Goal: Use online tool/utility: Use online tool/utility

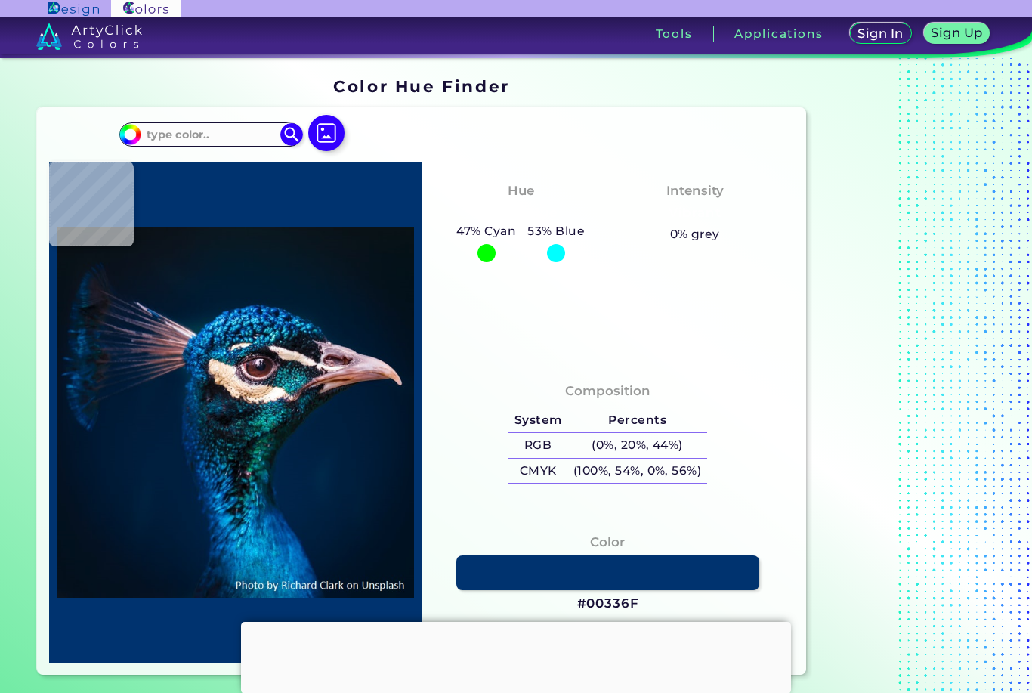
click at [318, 131] on img at bounding box center [326, 133] width 36 height 36
click at [0, 0] on input "file" at bounding box center [0, 0] width 0 height 0
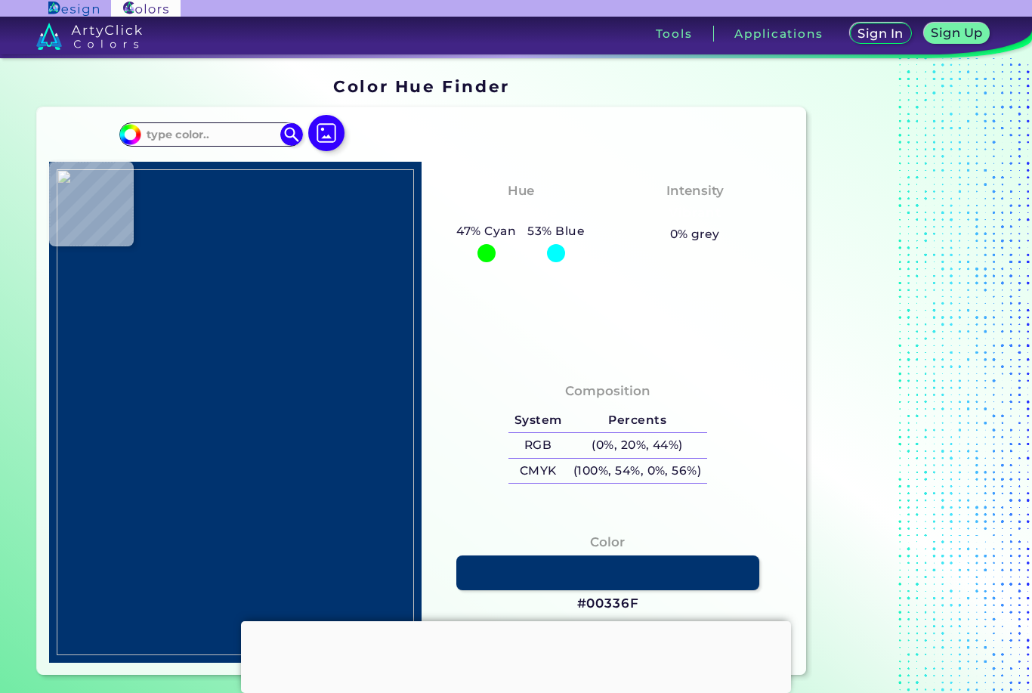
type input "#7492bf"
type input "#7492BF"
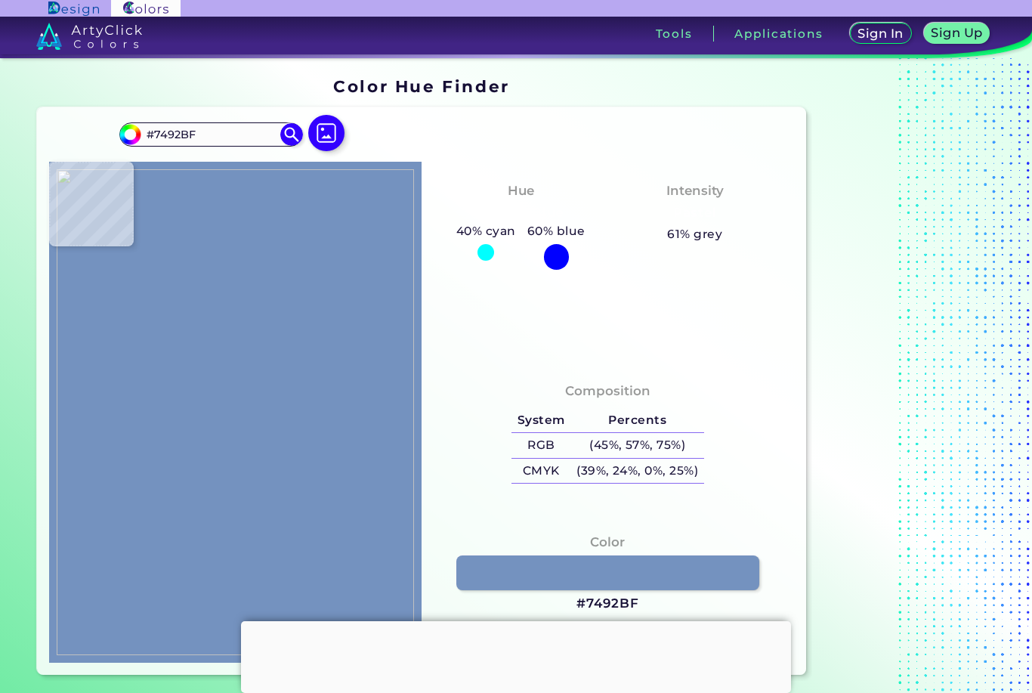
type input "#6783af"
type input "#6783AF"
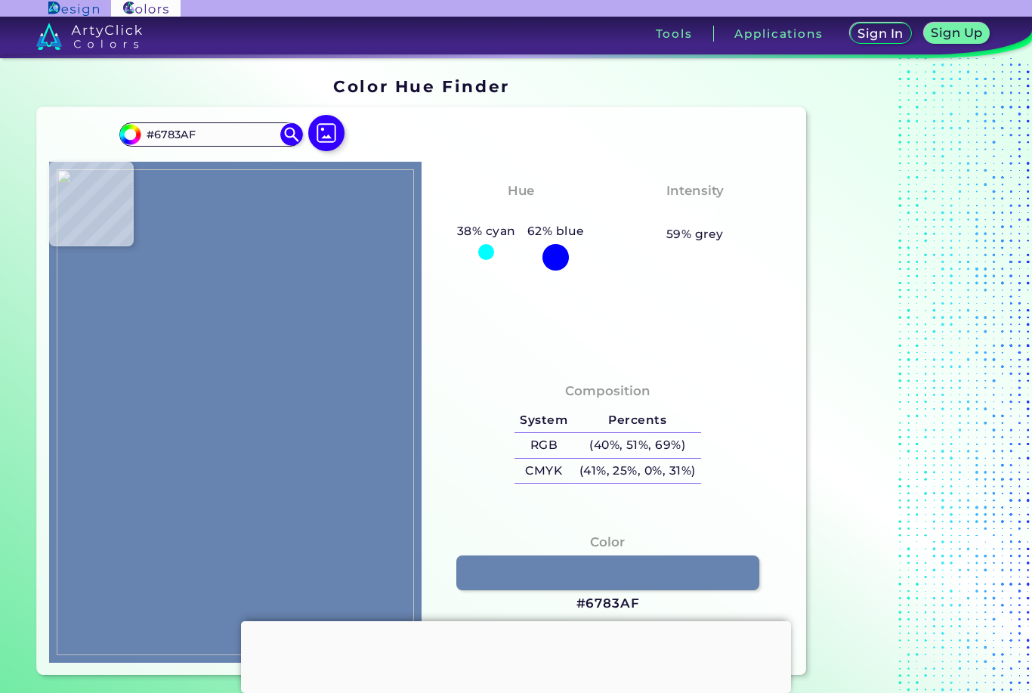
type input "#88a7d9"
type input "#88A7D9"
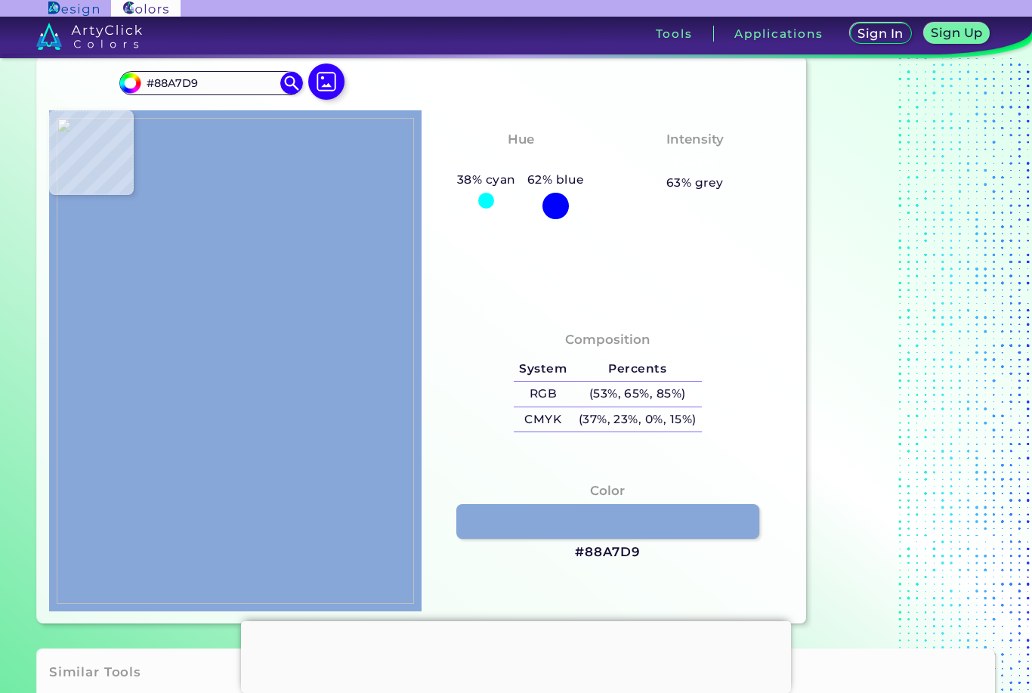
scroll to position [51, 0]
click at [697, 540] on link at bounding box center [607, 522] width 303 height 35
type input "#7da1d4"
type input "#7DA1D4"
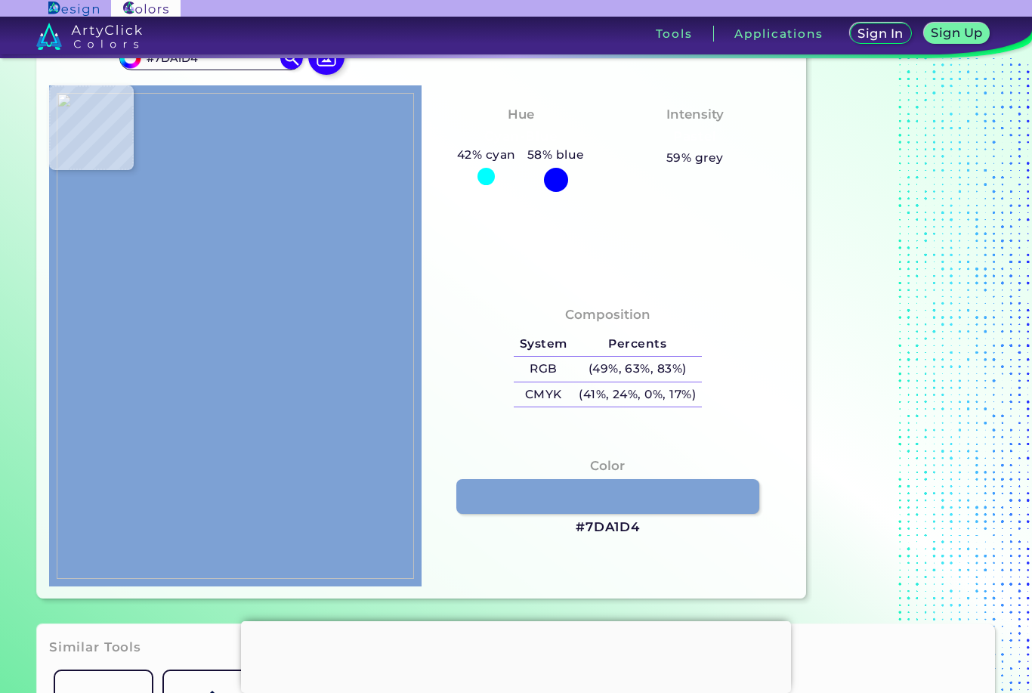
scroll to position [79, 0]
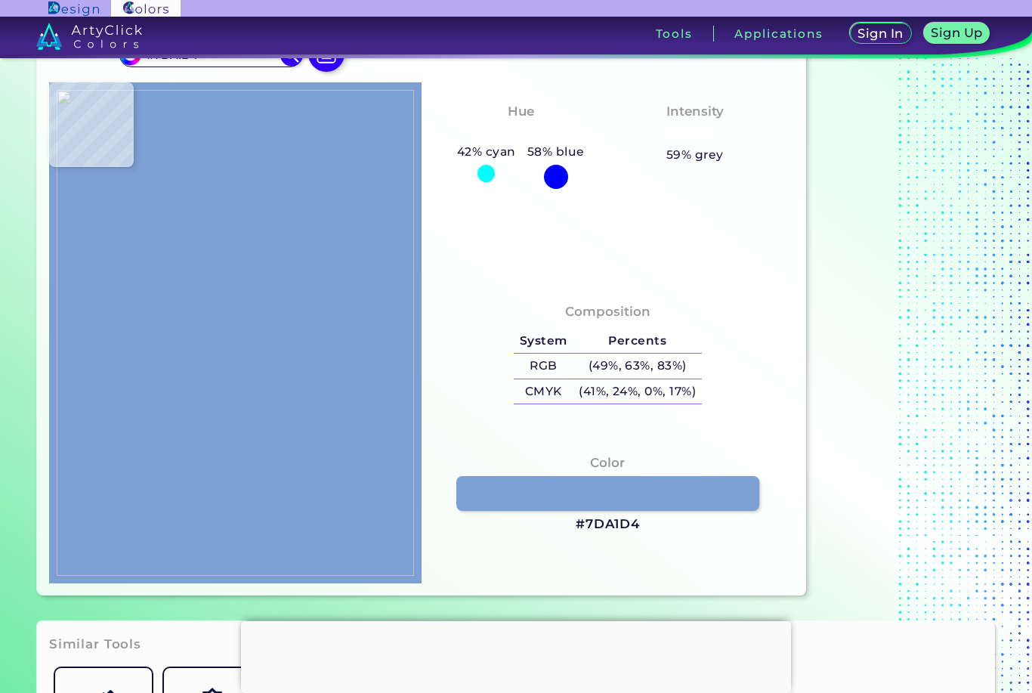
type input "#405a7f"
type input "#405A7F"
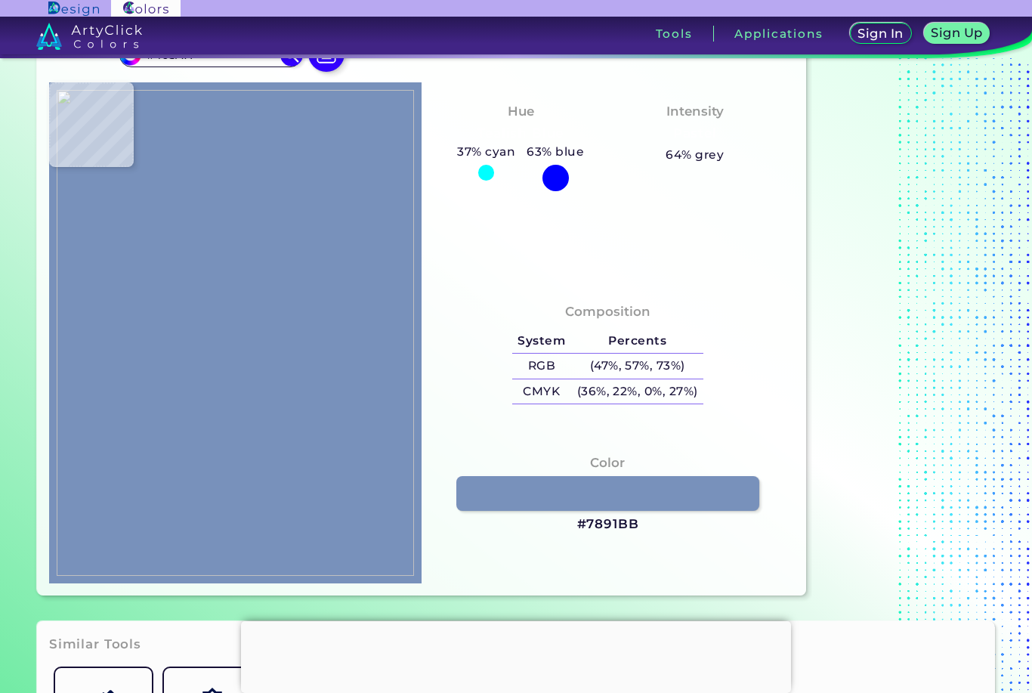
type input "#7891bb"
type input "#7891BB"
type input "#fdc9ac"
type input "#FDC9AC"
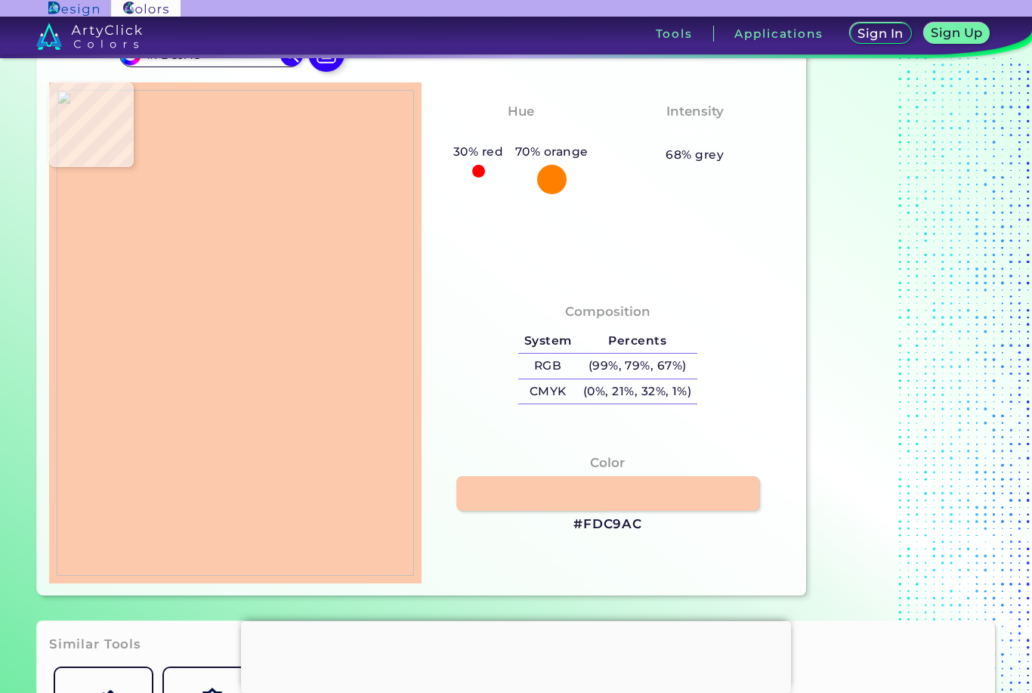
type input "#ecbea1"
type input "#ECBEA1"
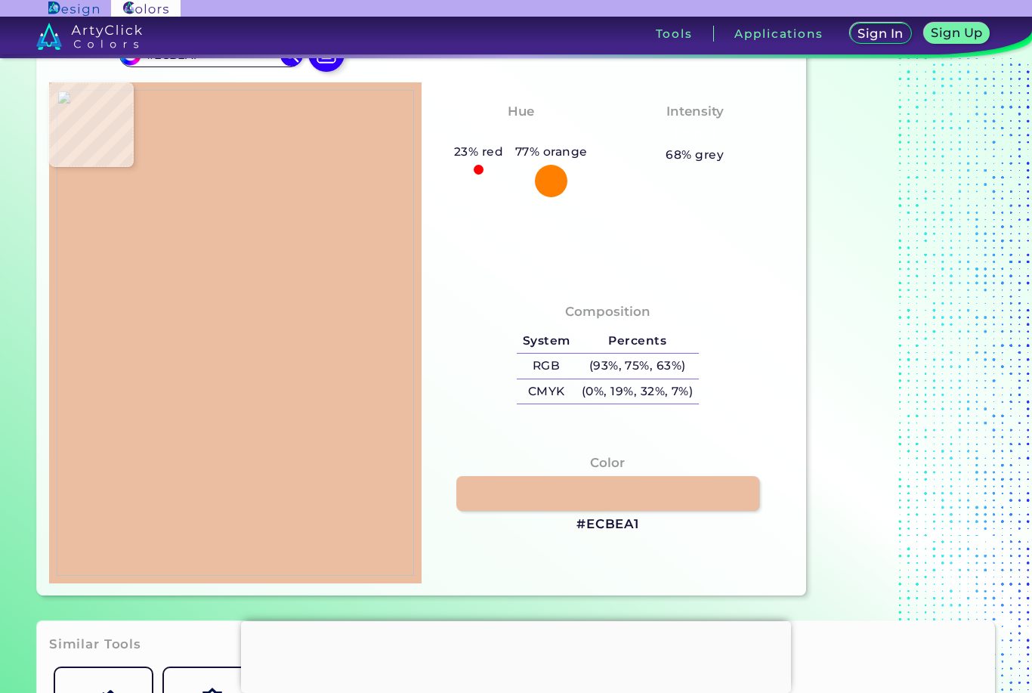
type input "#efc29f"
type input "#EFC29F"
type input "#f8bea0"
type input "#F8BEA0"
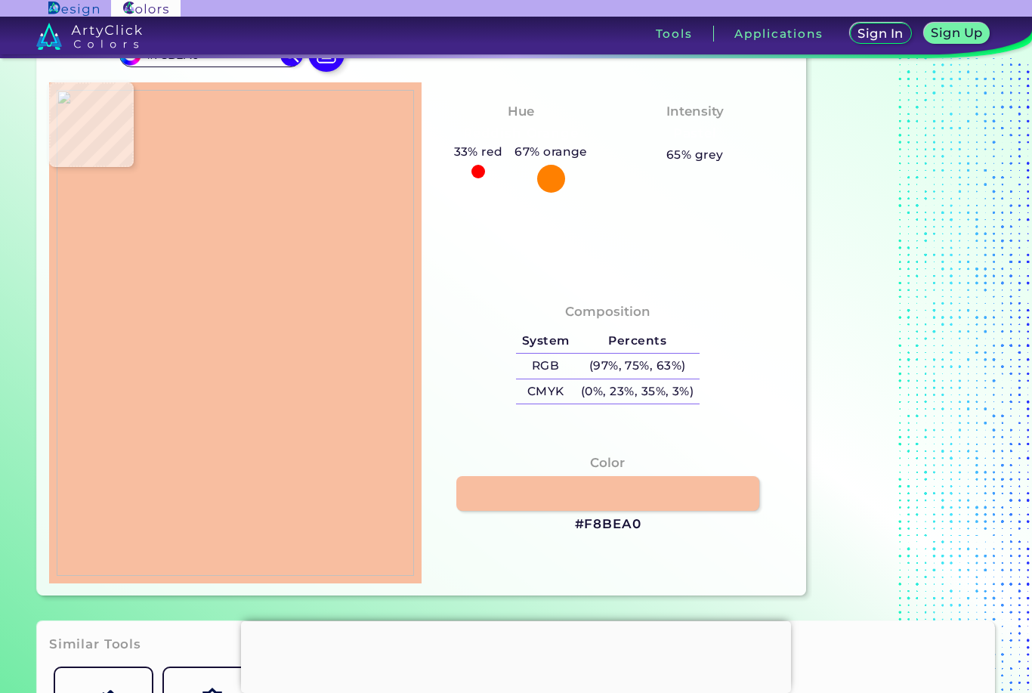
type input "#dcb293"
type input "#DCB293"
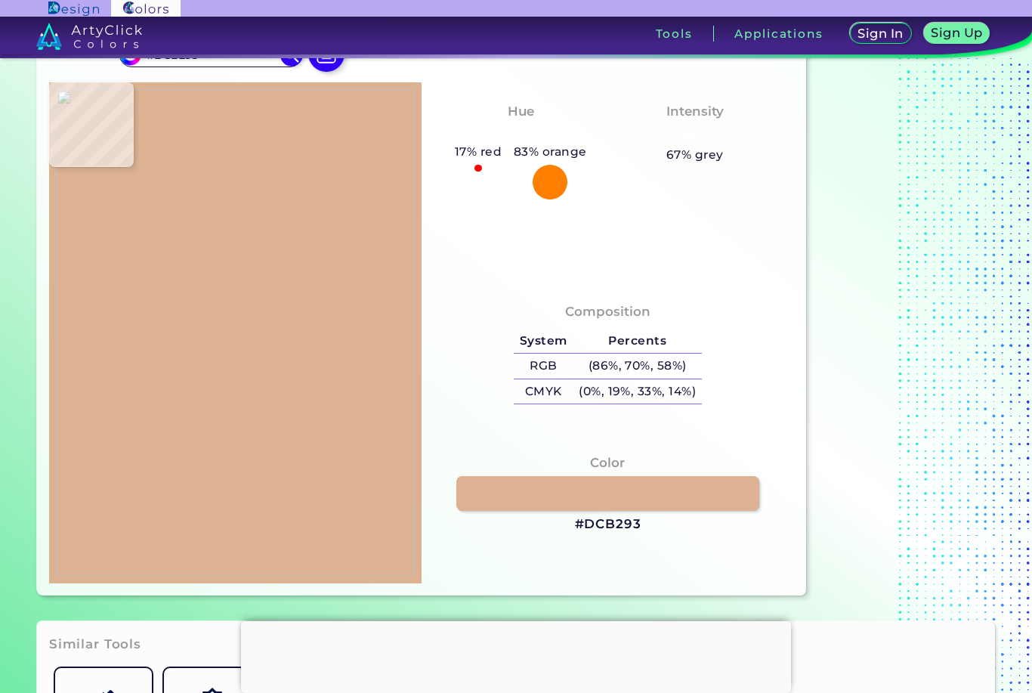
type input "#b79071"
type input "#B79071"
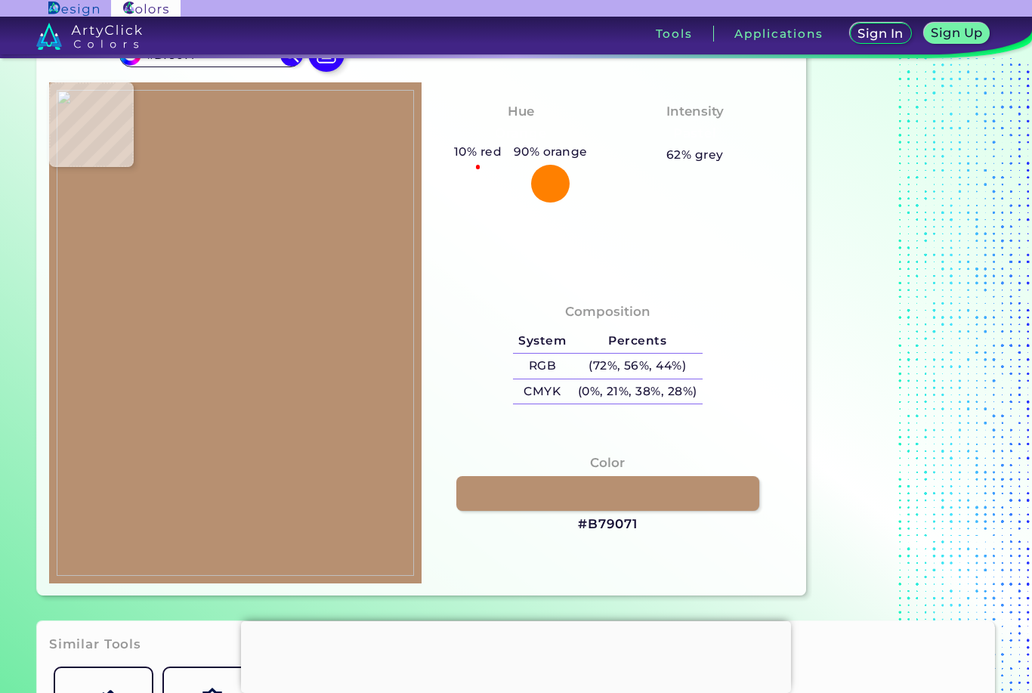
type input "#dea88d"
type input "#DEA88D"
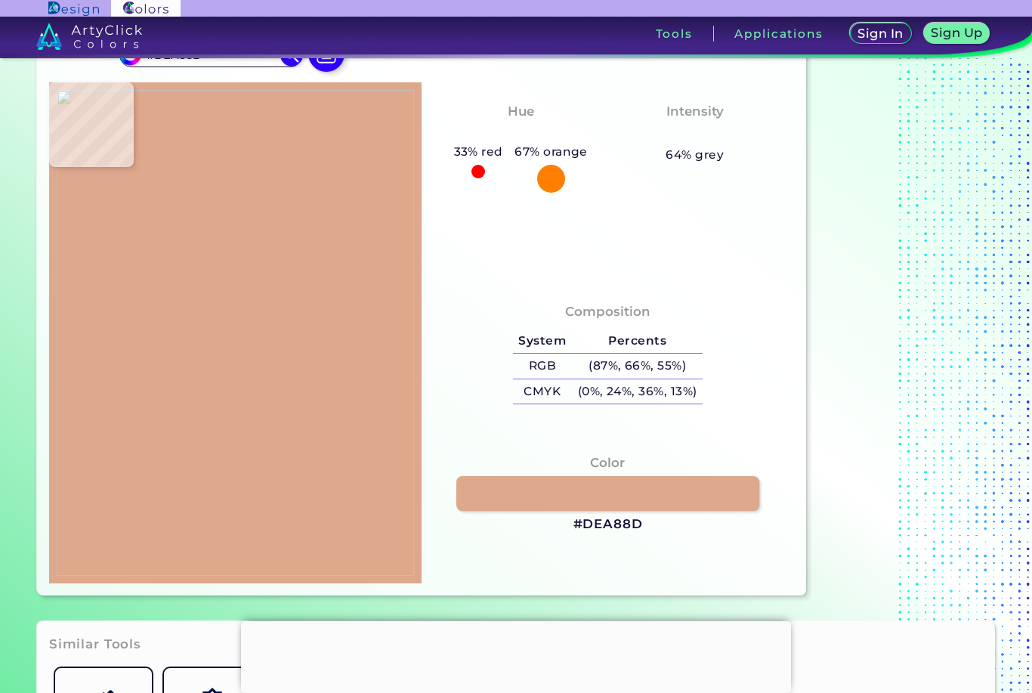
type input "#e4b297"
type input "#E4B297"
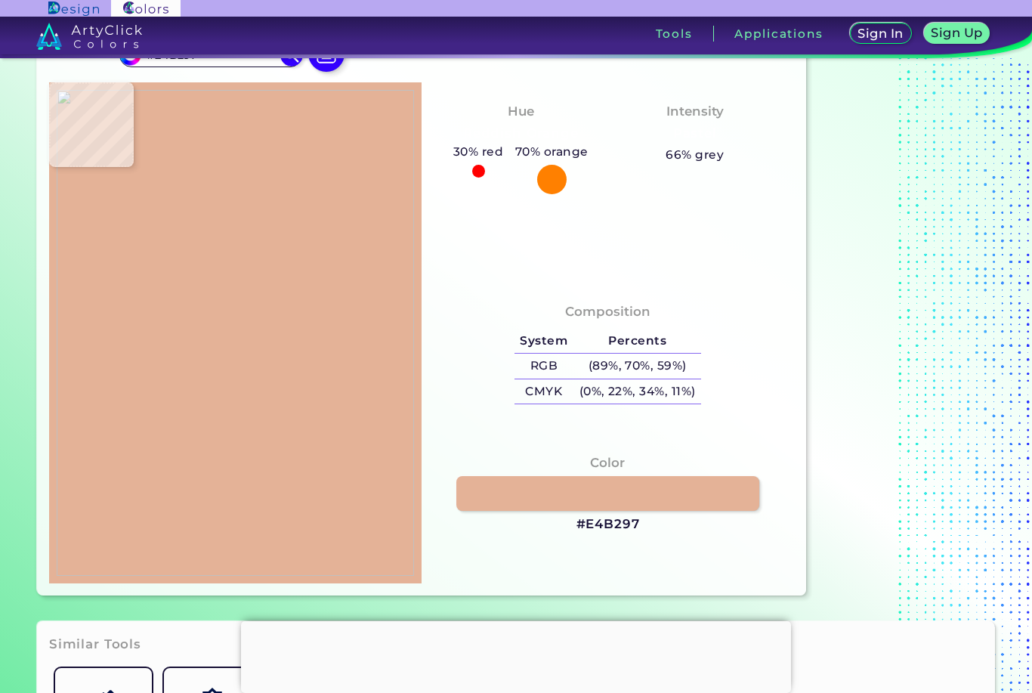
type input "#ffd2be"
type input "#FFD2BE"
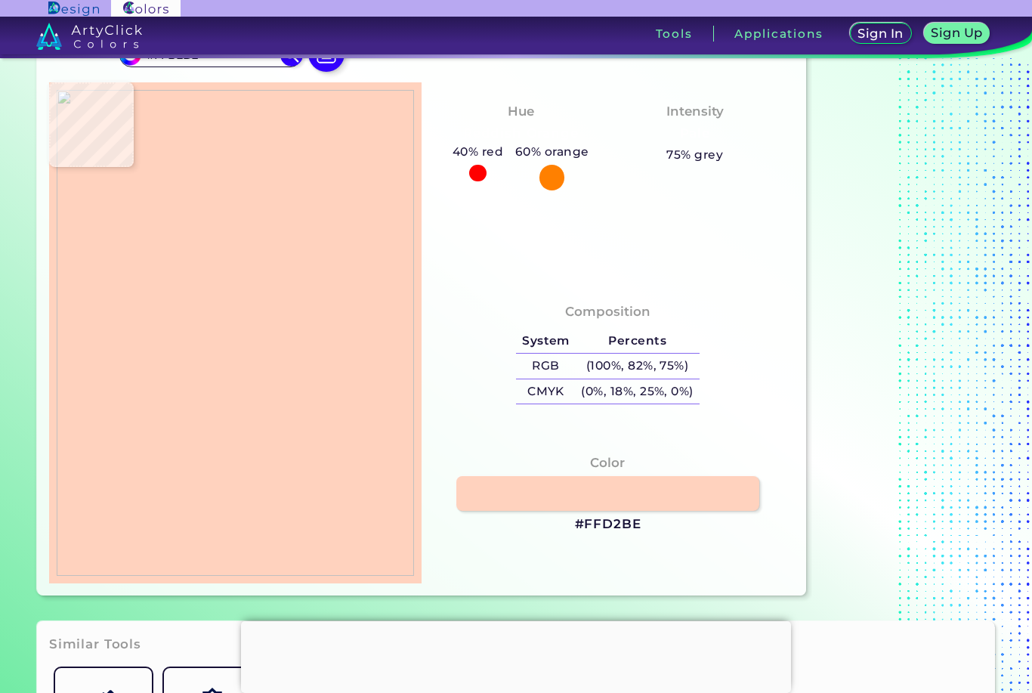
type input "#ffc0a9"
type input "#FFC0A9"
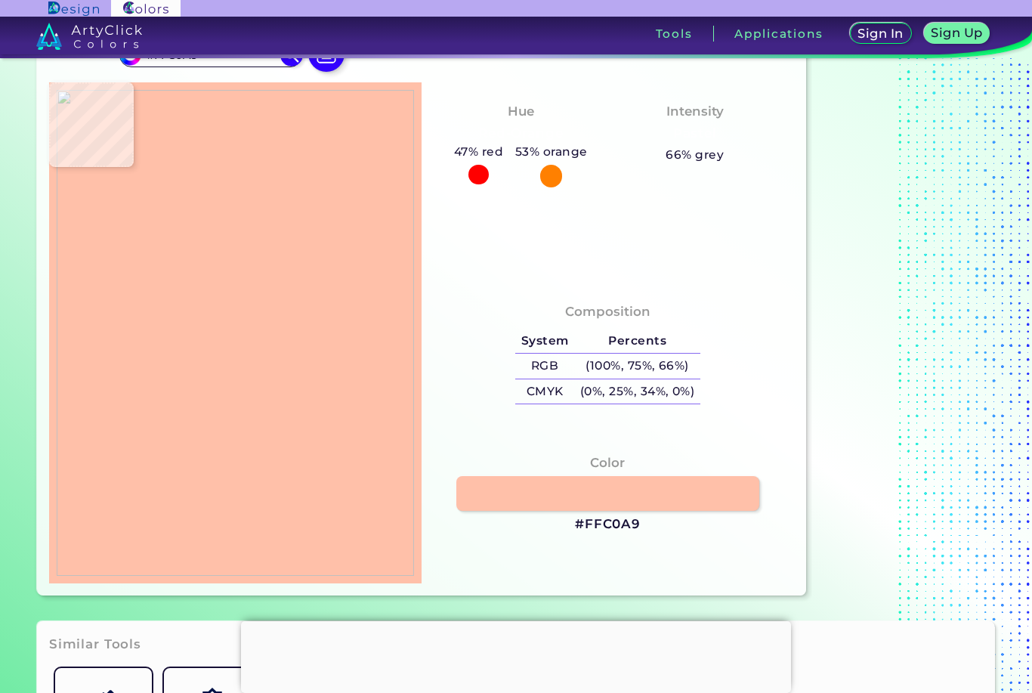
type input "#f9c5ae"
type input "#F9C5AE"
type input "#f2c2aa"
type input "#F2C2AA"
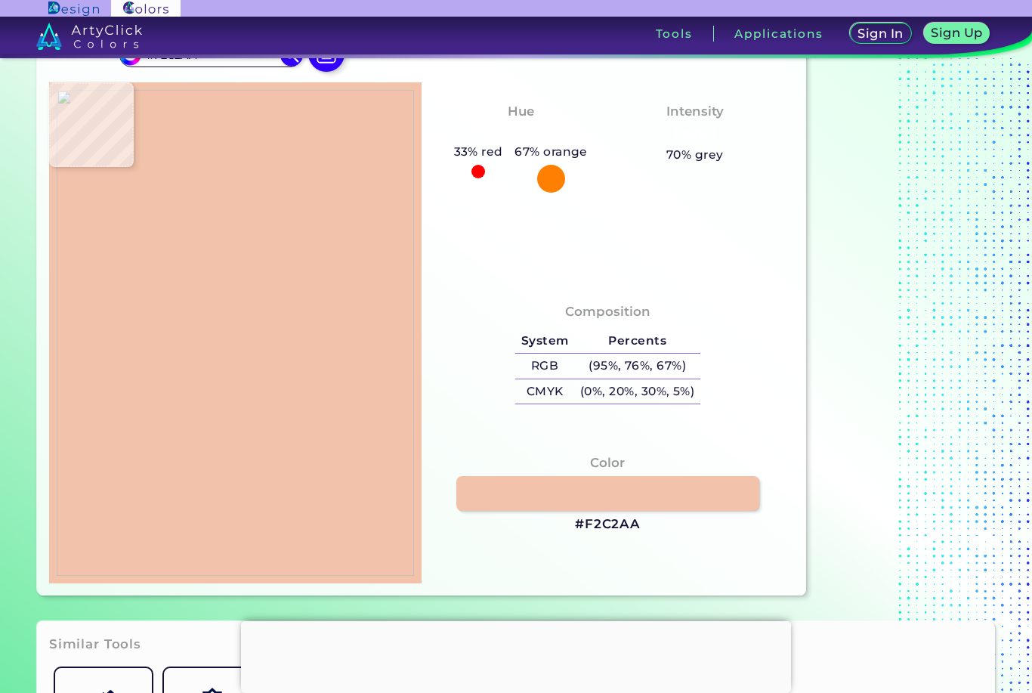
type input "#f3bba3"
type input "#F3BBA3"
type input "#eab195"
type input "#EAB195"
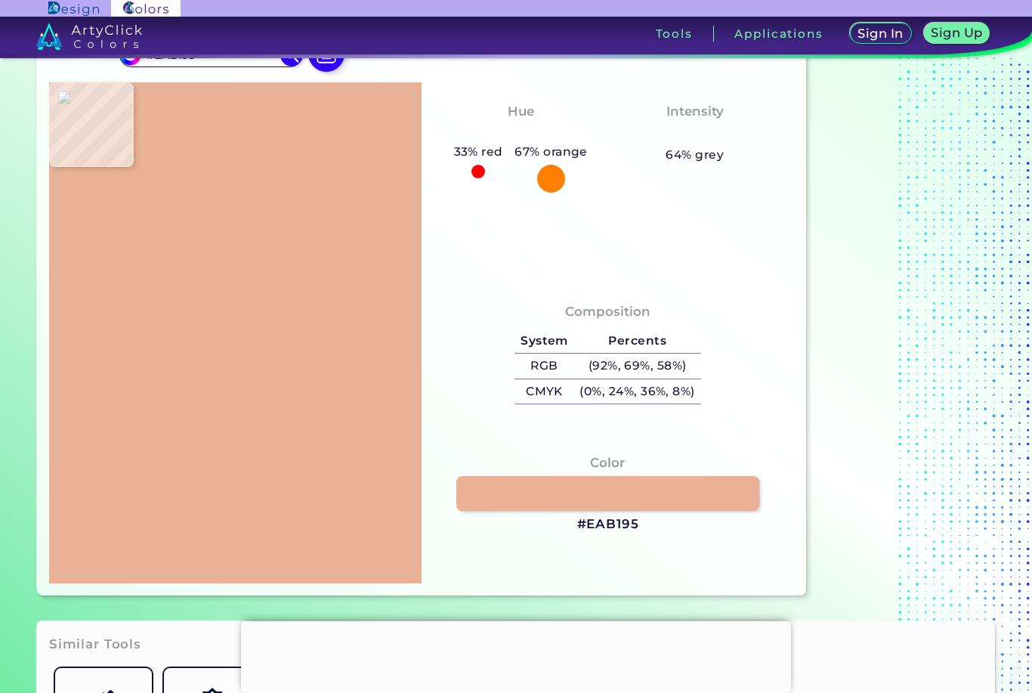
type input "#d19f82"
type input "#D19F82"
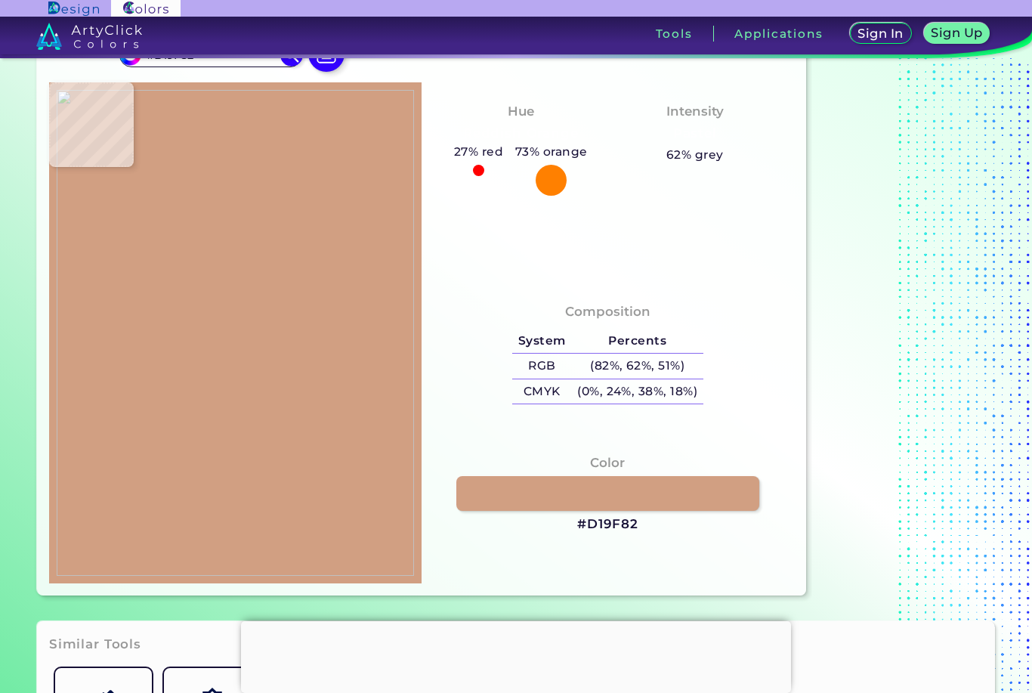
type input "#f4c0b1"
type input "#F4C0B1"
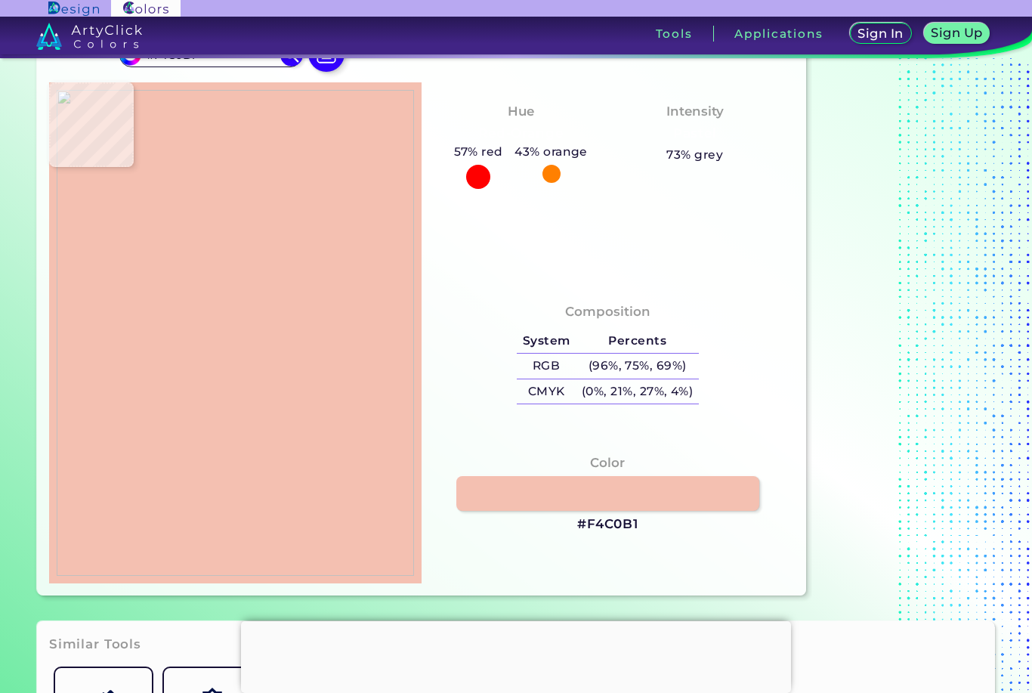
type input "#dfb191"
type input "#DFB191"
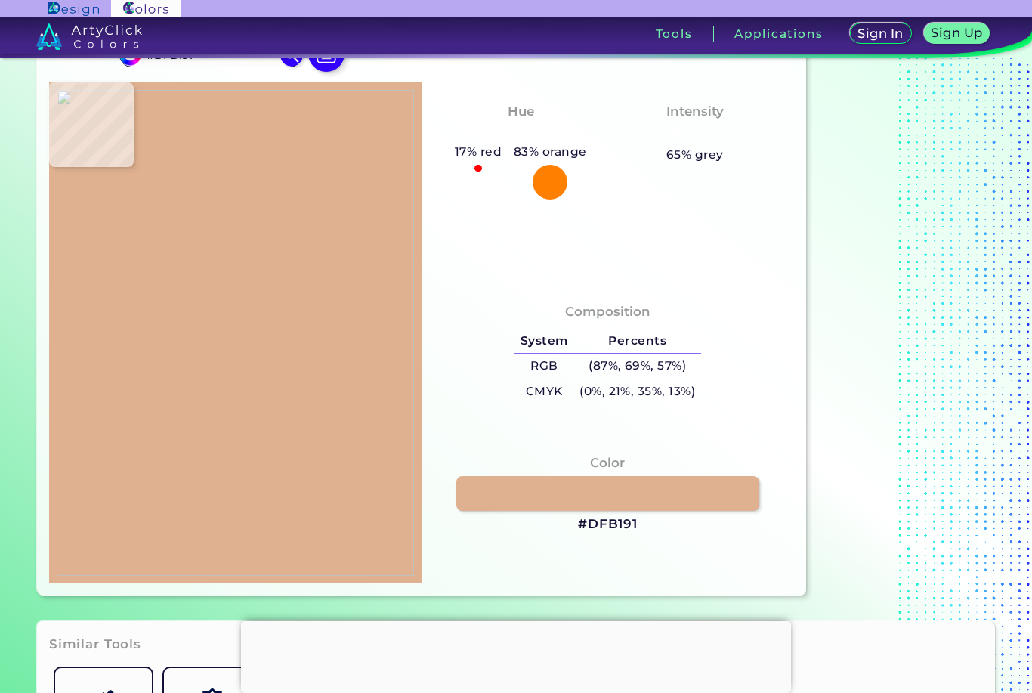
type input "#dca58e"
type input "#DCA58E"
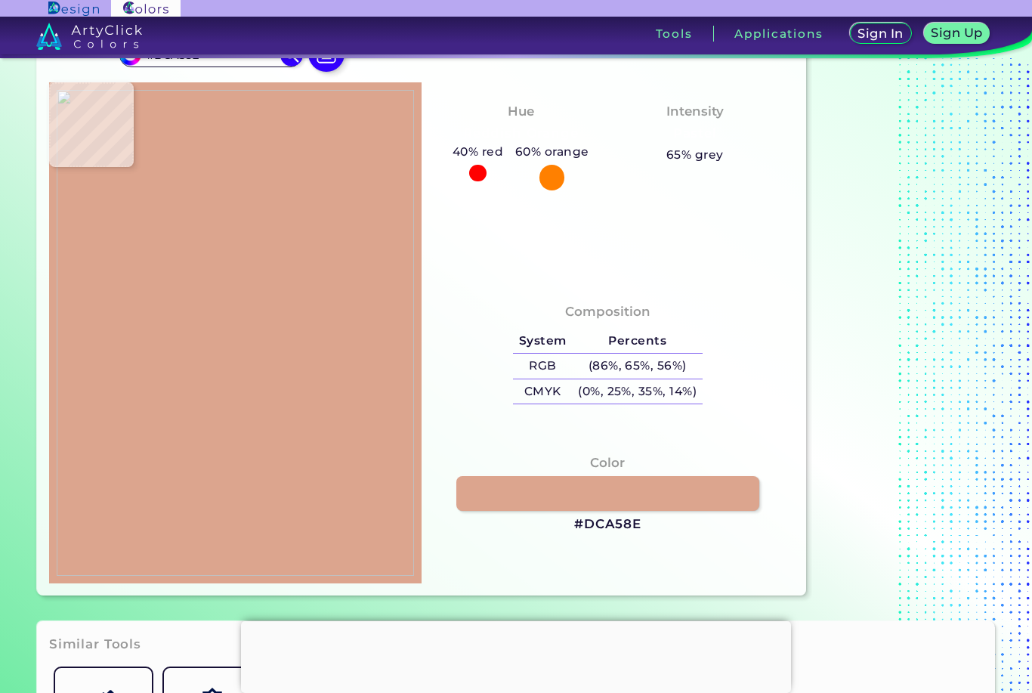
type input "#6d6f5f"
type input "#6D6F5F"
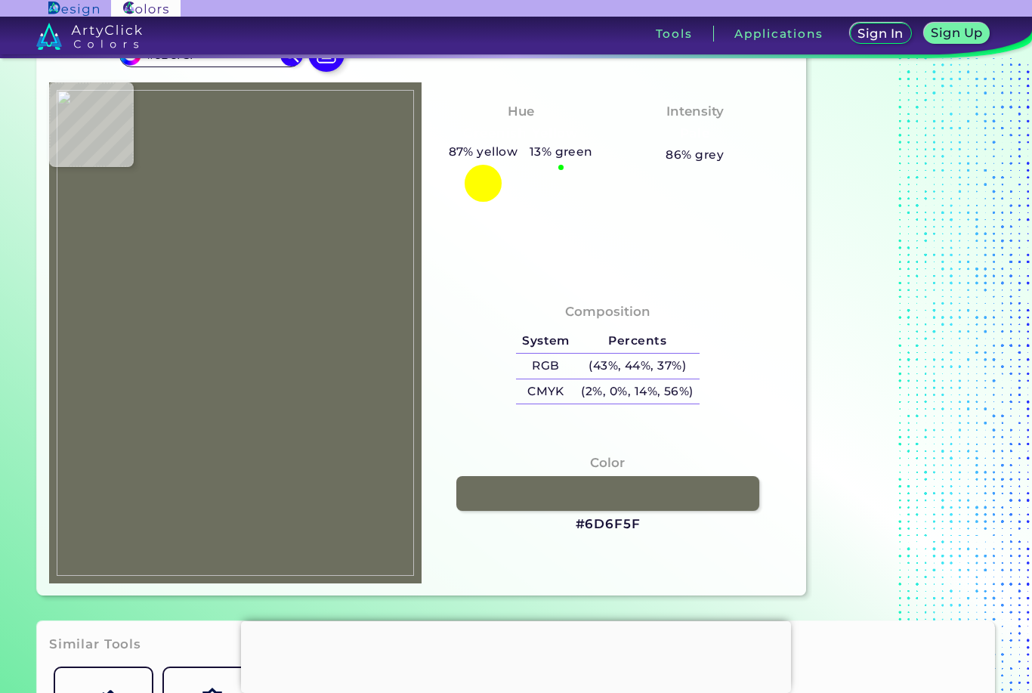
type input "#c4917f"
type input "#C4917F"
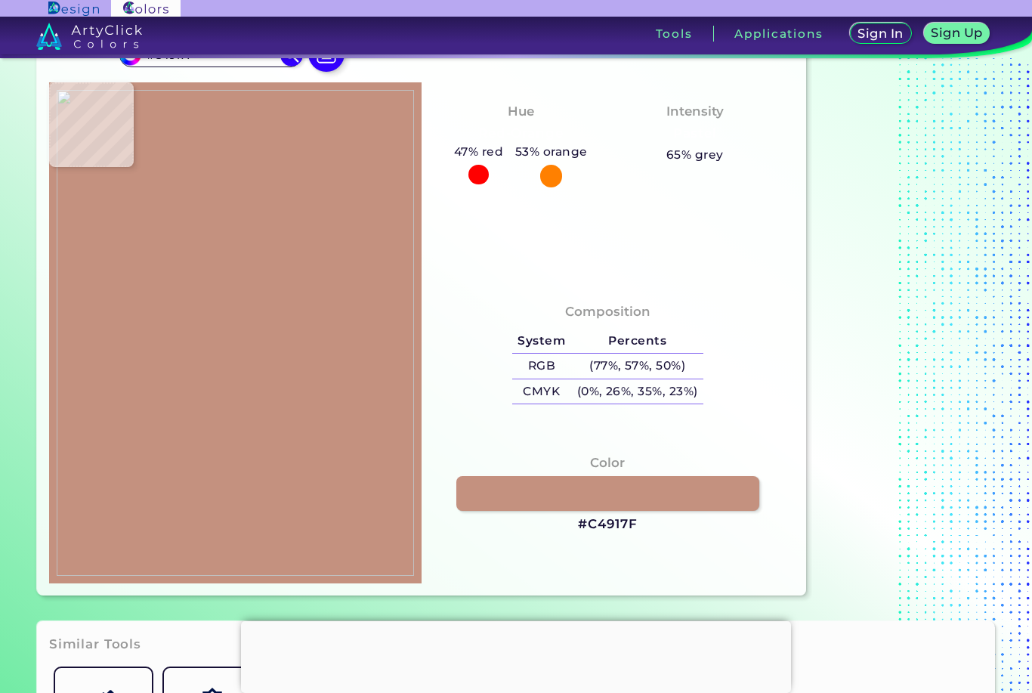
type input "#e6baa9"
type input "#E6BAA9"
type input "#c58d7d"
type input "#C58D7D"
type input "#c99683"
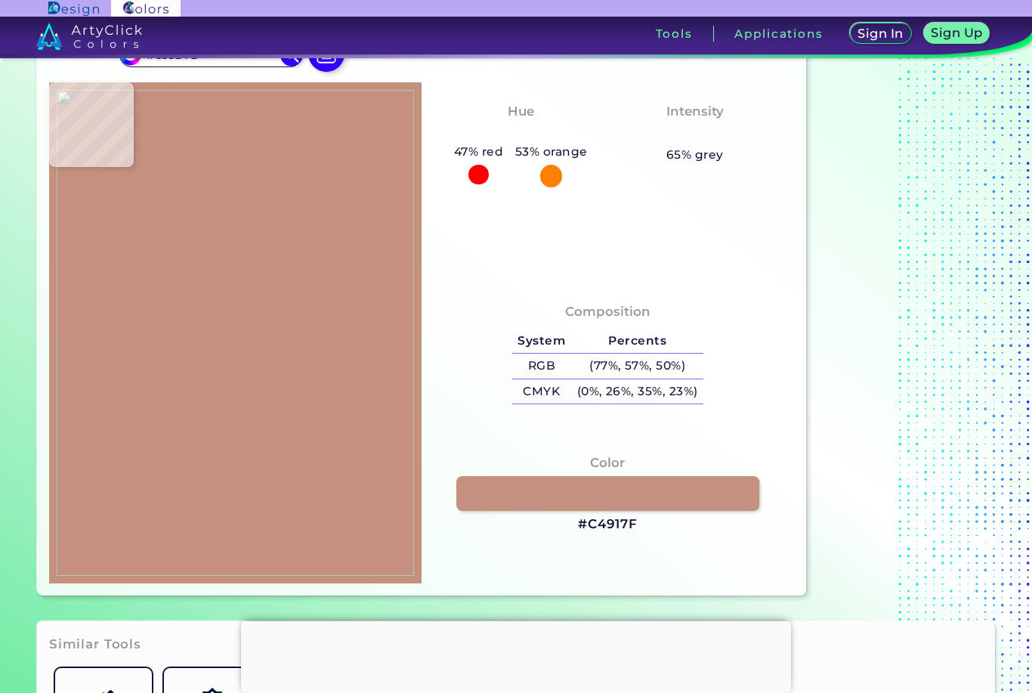
type input "#C99683"
type input "#d0a190"
type input "#D0A190"
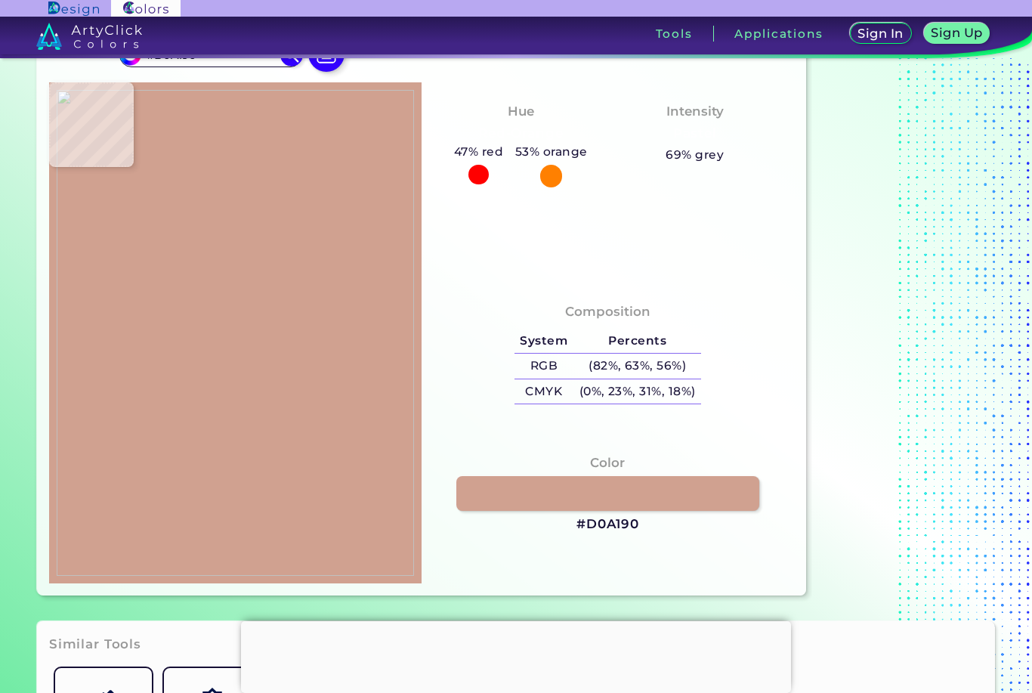
type input "#cf9988"
type input "#CF9988"
type input "#c18777"
type input "#C18777"
type input "#dcada2"
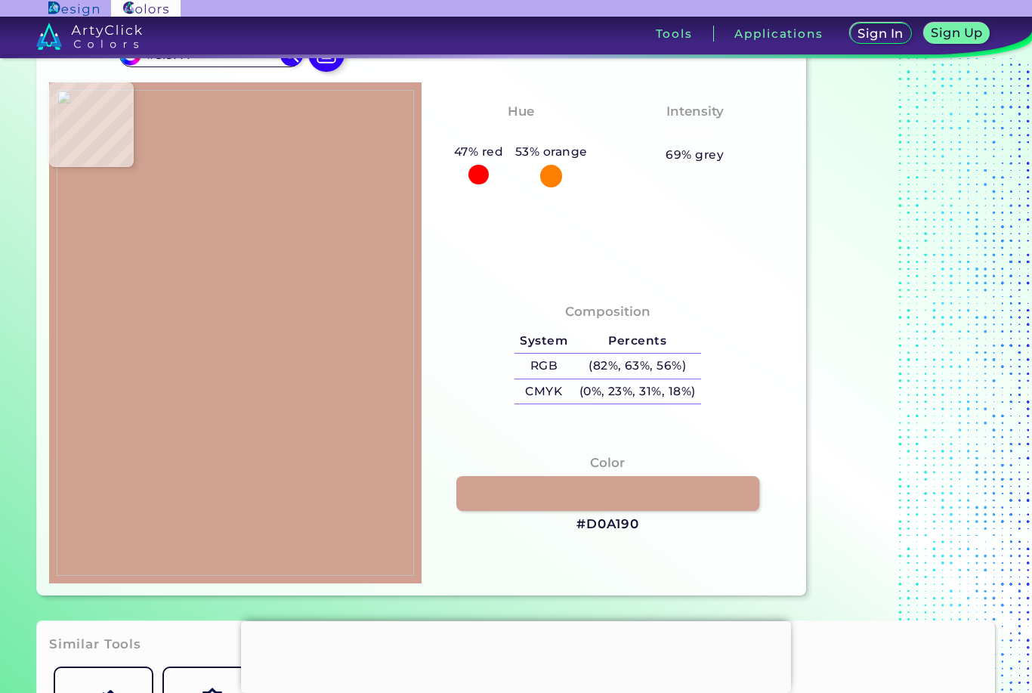
type input "#DCADA2"
type input "#e6b7a9"
type input "#E6B7A9"
type input "#cf9d8b"
type input "#CF9D8B"
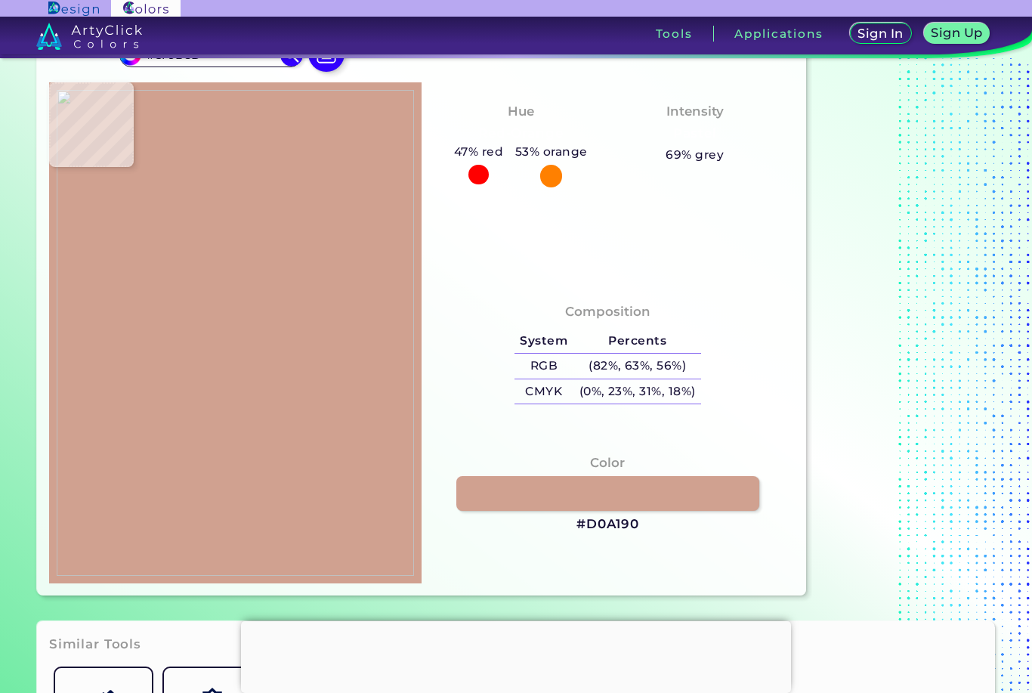
type input "#d49f8e"
type input "#D49F8E"
type input "#d5a796"
type input "#D5A796"
type input "#d6ad9e"
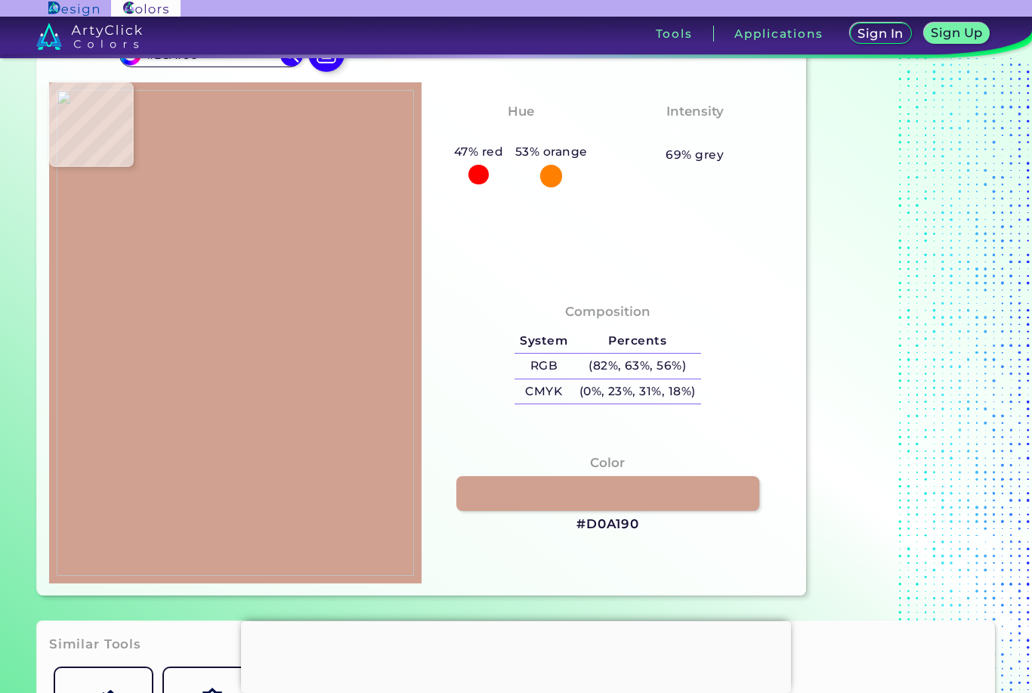
type input "#D6AD9E"
type input "#94837a"
type input "#94837A"
type input "#655b52"
type input "#655B52"
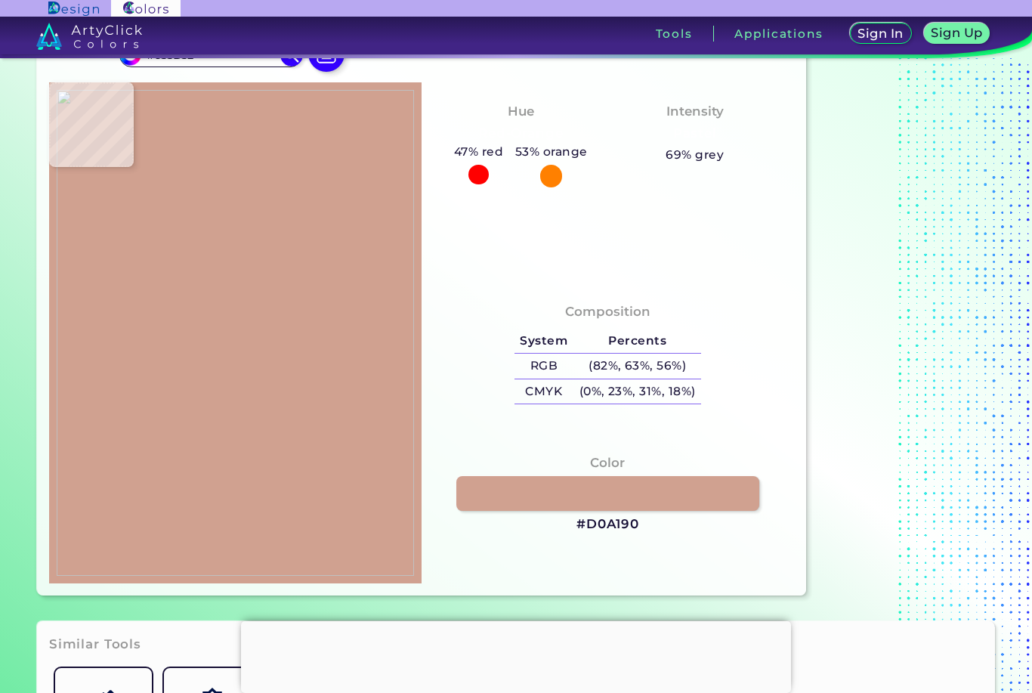
type input "#5e574c"
type input "#5E574C"
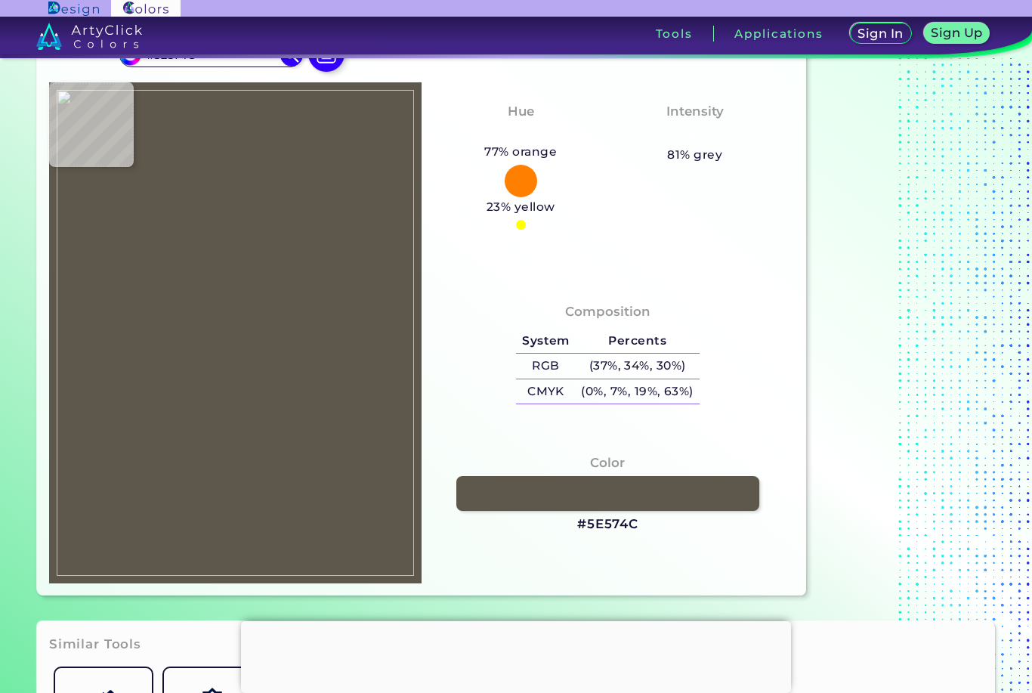
type input "#716a5c"
type input "#716A5C"
type input "#7b745e"
type input "#7B745E"
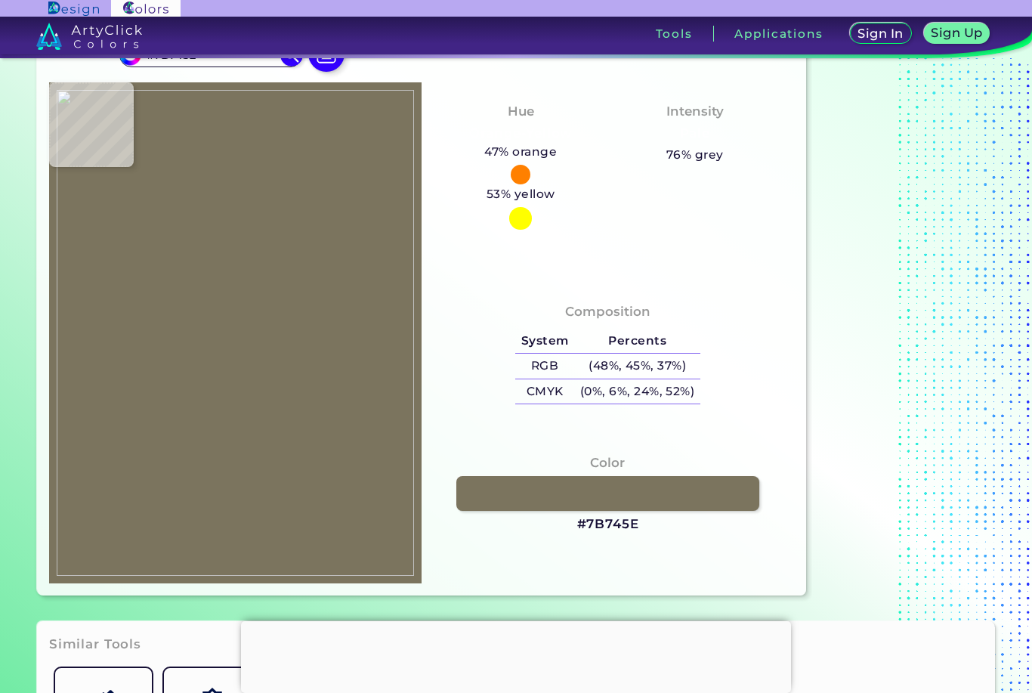
type input "#817964"
type input "#89816b"
type input "#89816B"
type input "#8b826c"
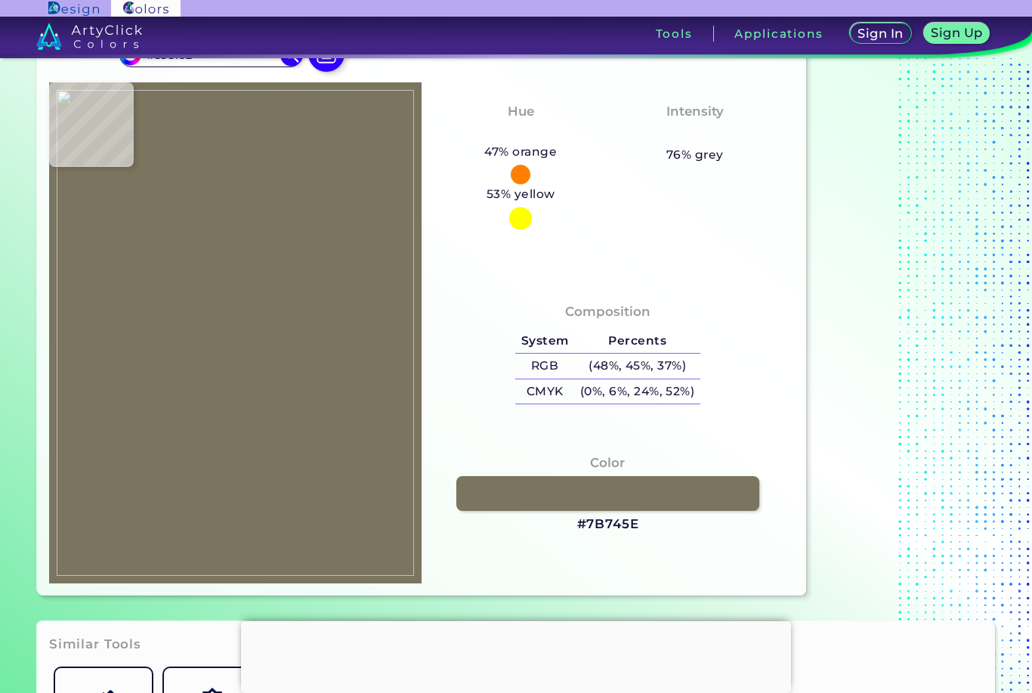
type input "#8B826C"
type input "#8e8a79"
type input "#8E8A79"
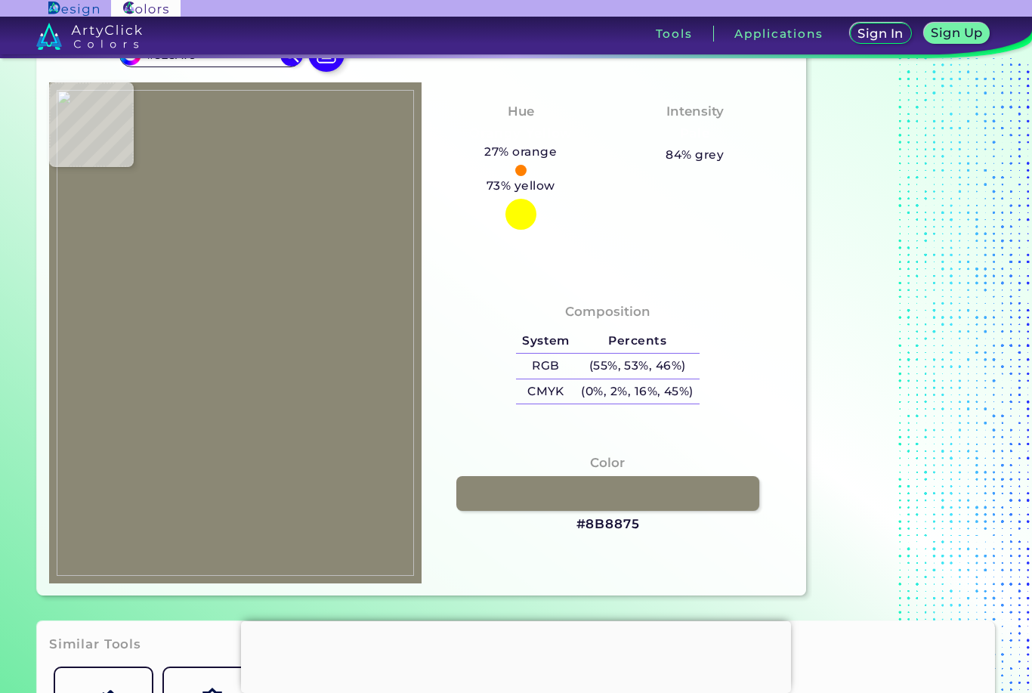
type input "#8b8875"
type input "#8B8875"
type input "#8e8b78"
type input "#8E8B78"
type input "#87816a"
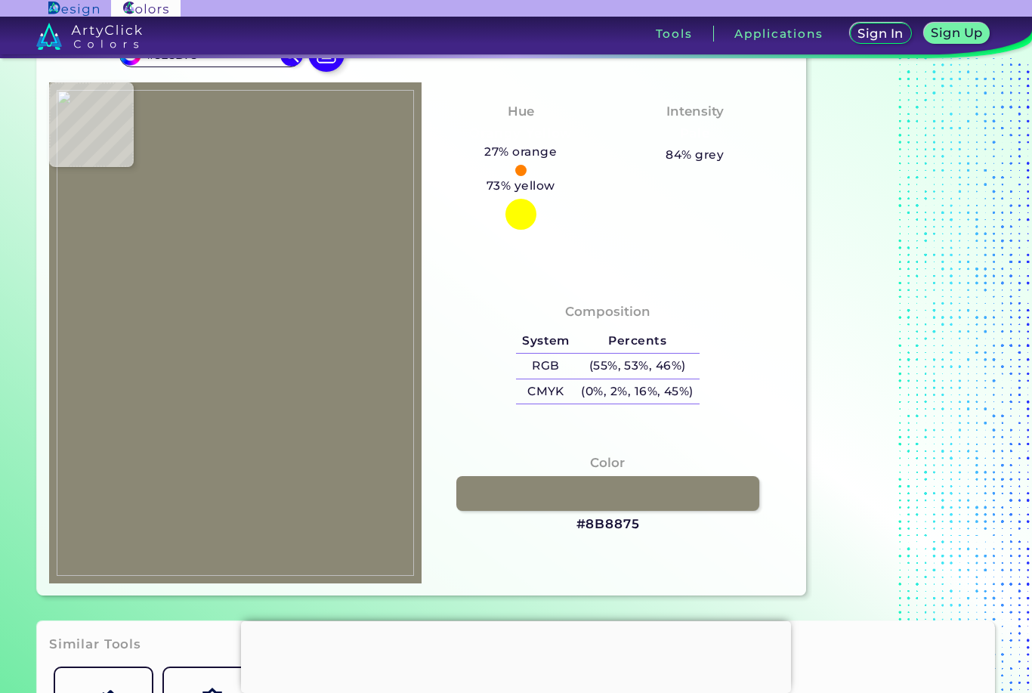
type input "#87816A"
type input "#89836b"
type input "#89836B"
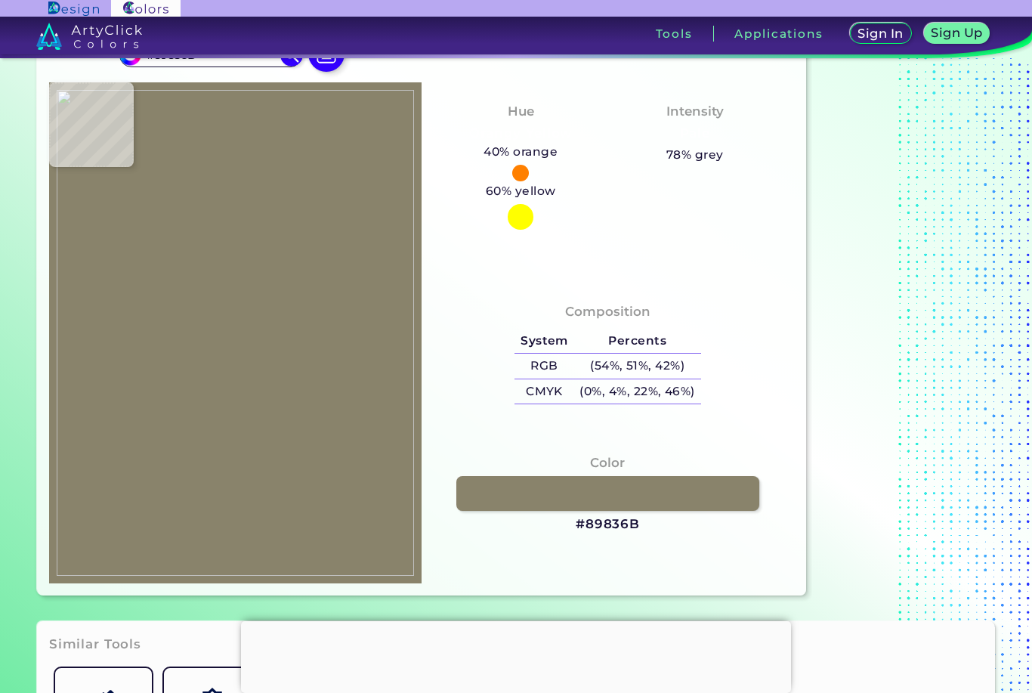
type input "#87816a"
type input "#87816A"
type input "#85826a"
type input "#85826A"
type input "#76705b"
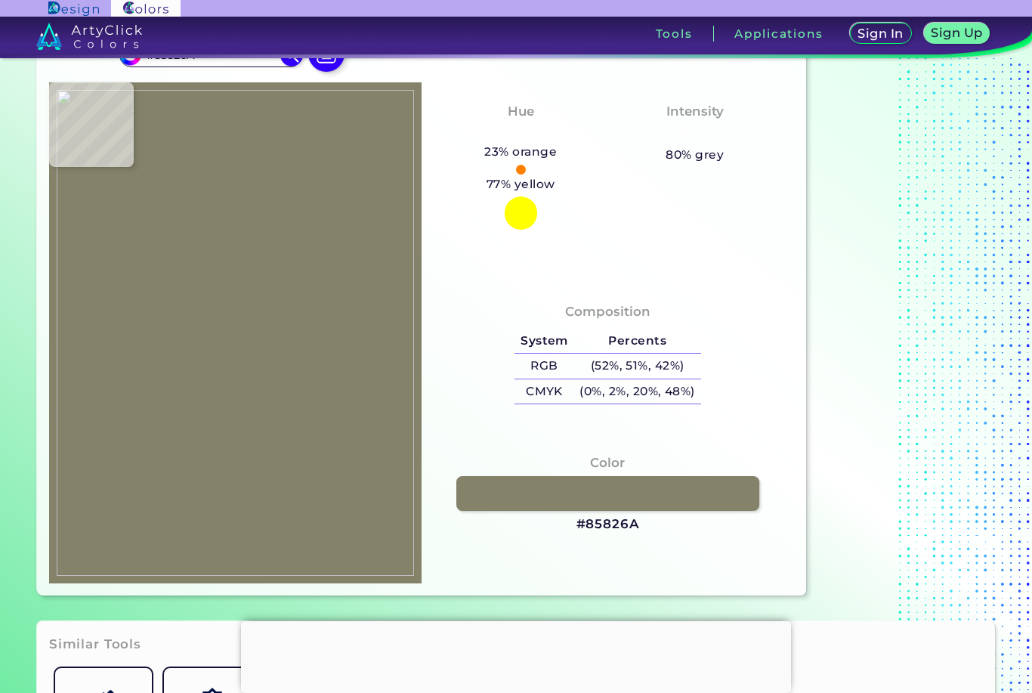
type input "#76705B"
type input "#7d7964"
type input "#7D7964"
type input "#6e6a57"
type input "#6E6A57"
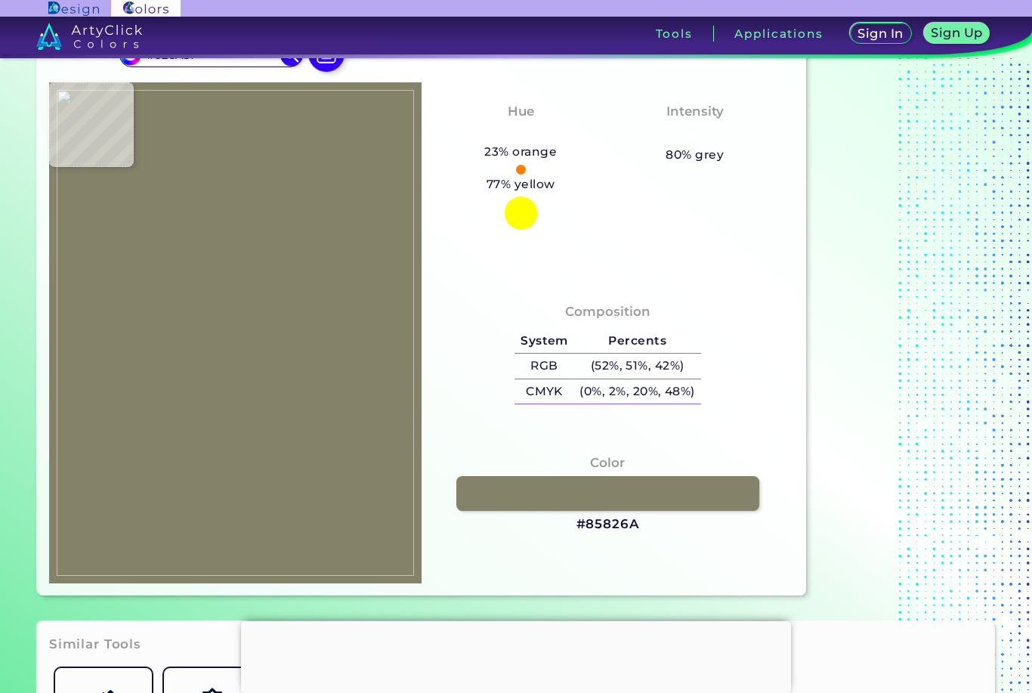
type input "#6e6c58"
type input "#6E6C58"
type input "#706b5e"
type input "#706B5E"
type input "#7a7568"
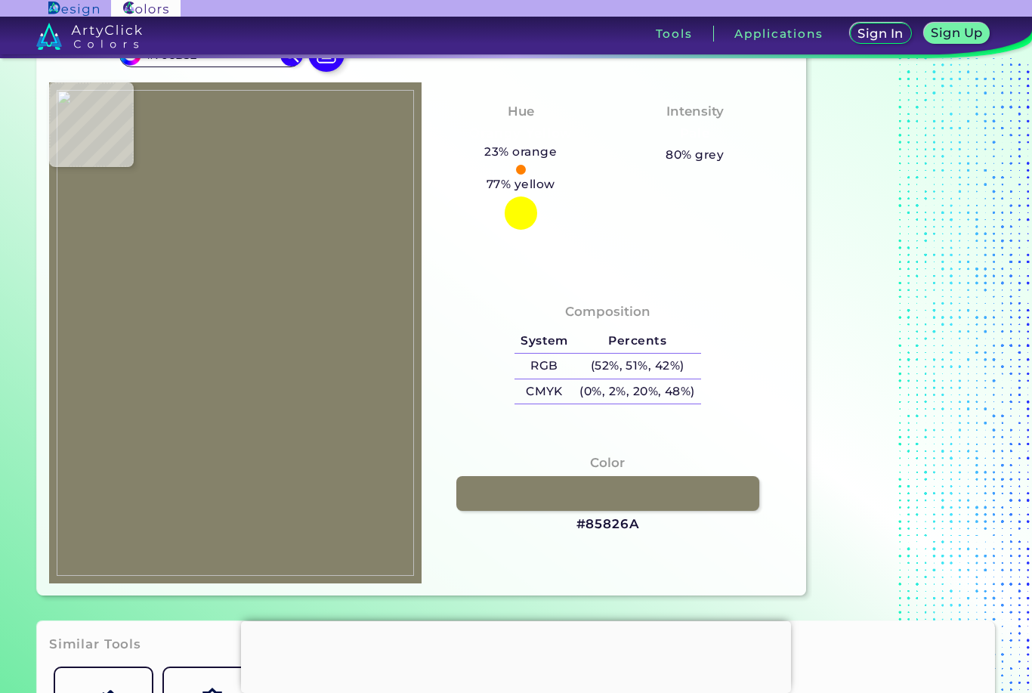
type input "#7A7568"
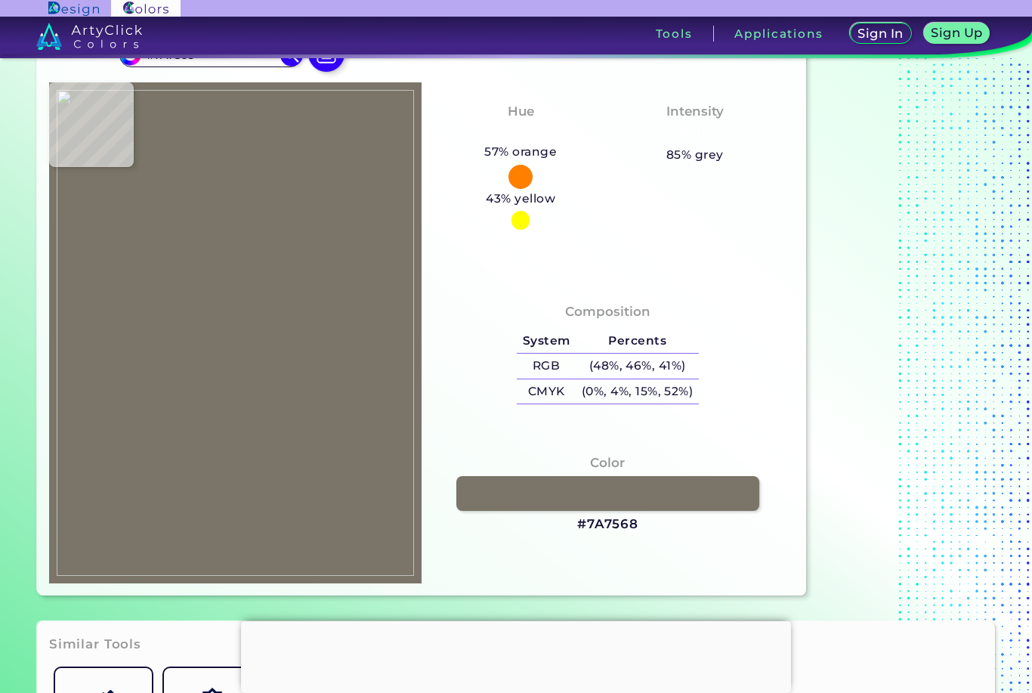
type input "#787665"
type input "#7b7867"
type input "#7B7867"
type input "#818370"
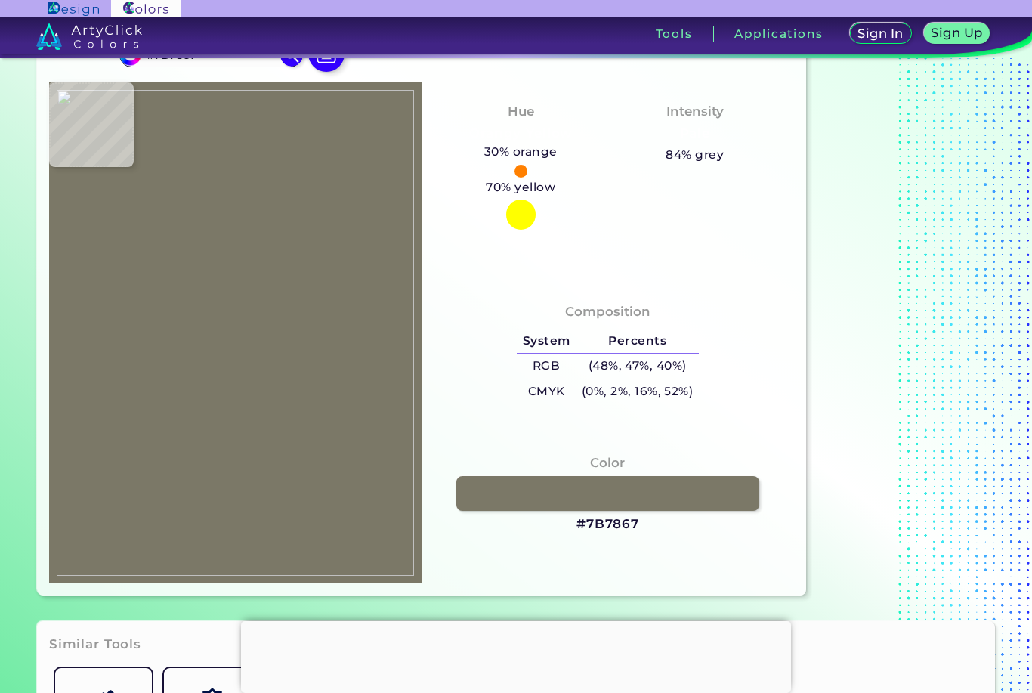
type input "#818370"
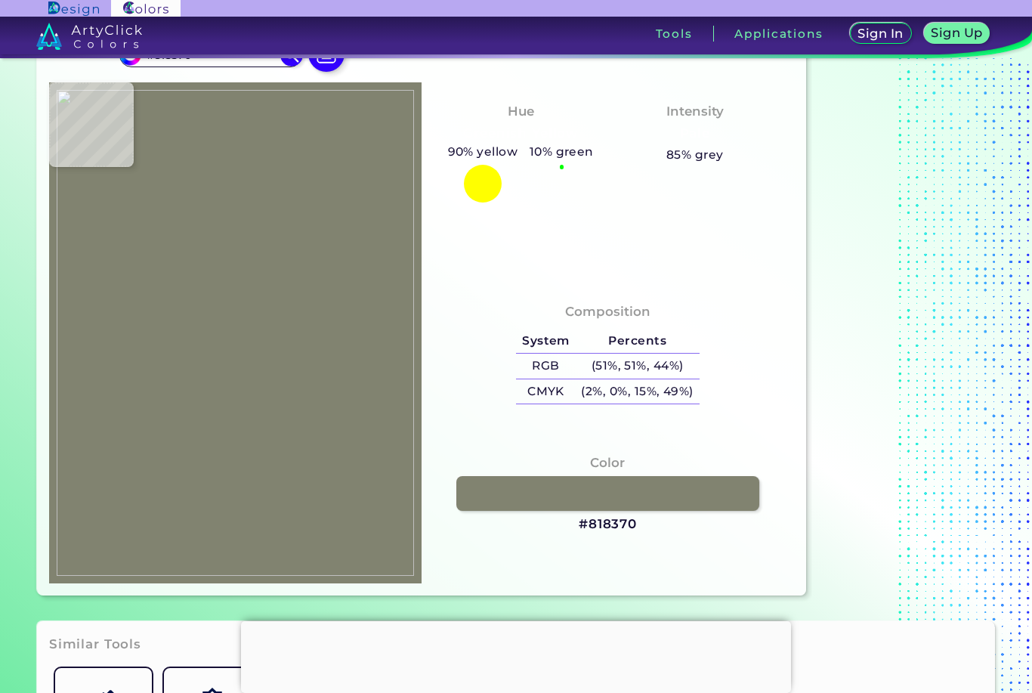
type input "#81806c"
type input "#81806C"
type input "#8c8876"
type input "#8C8876"
type input "#8f8c76"
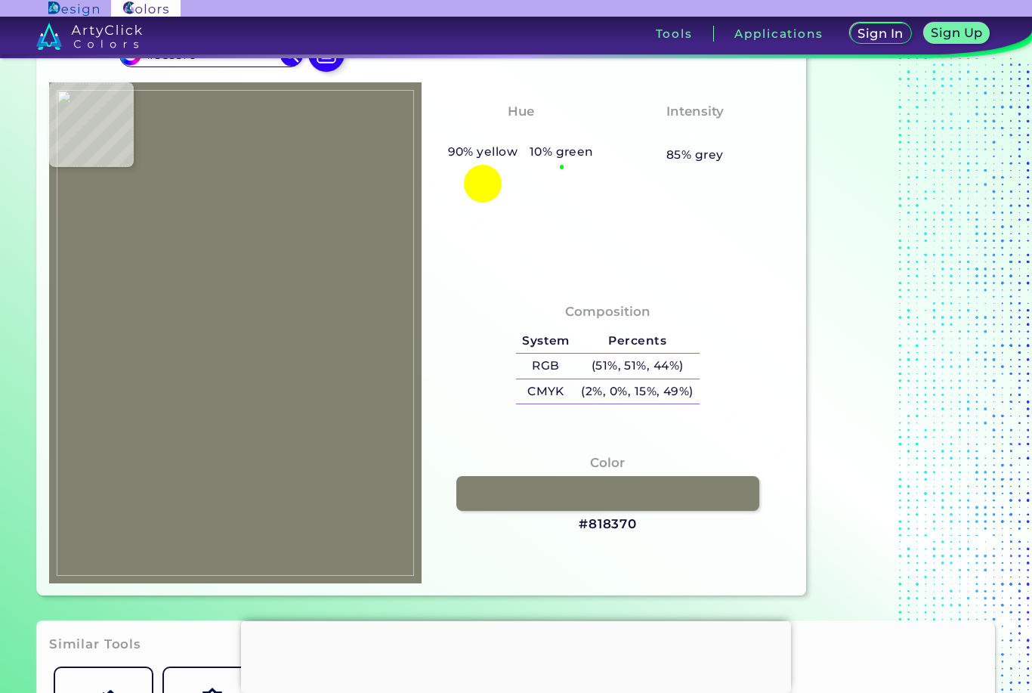
type input "#8F8C76"
type input "#867e62"
type input "#867E62"
type input "#797155"
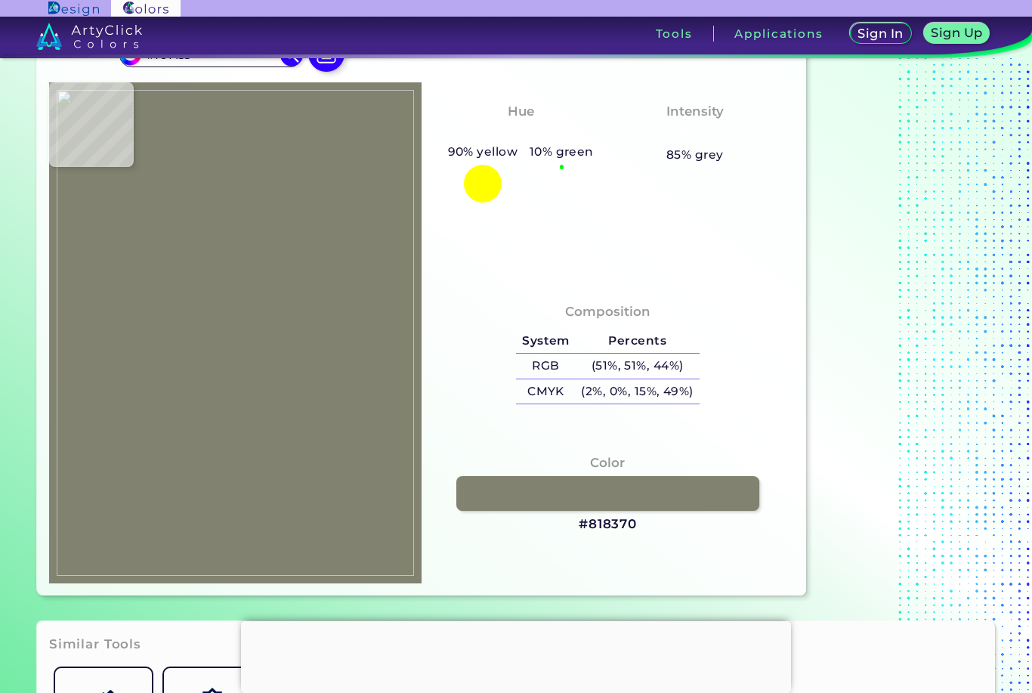
type input "#7d7457"
type input "#7D7457"
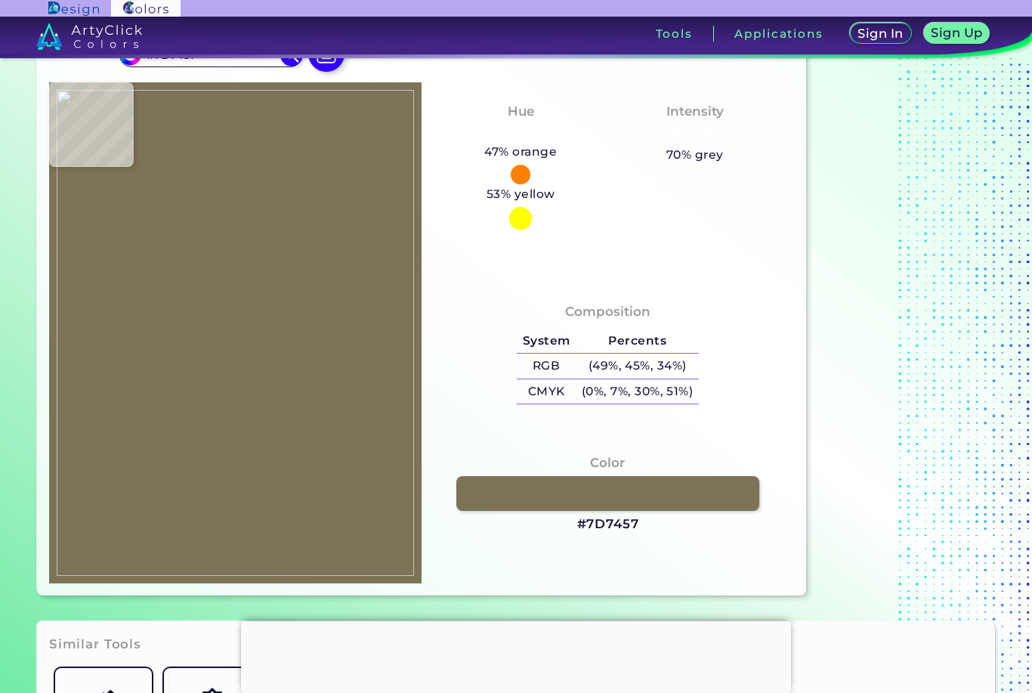
type input "#5b5744"
type input "#5B5744"
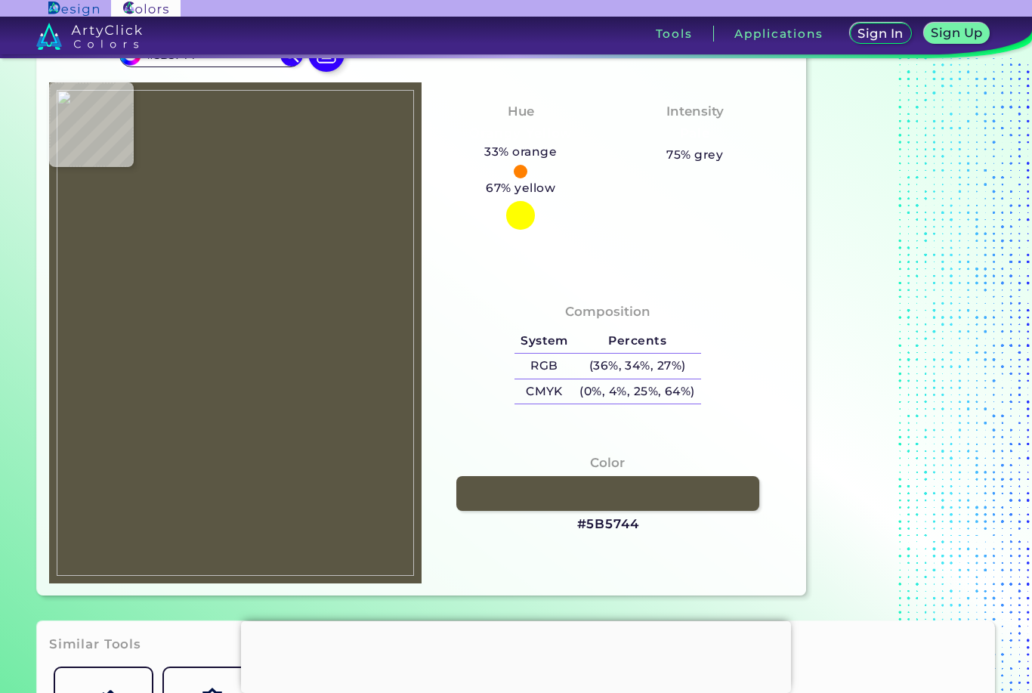
type input "#605e49"
type input "#605E49"
type input "#817961"
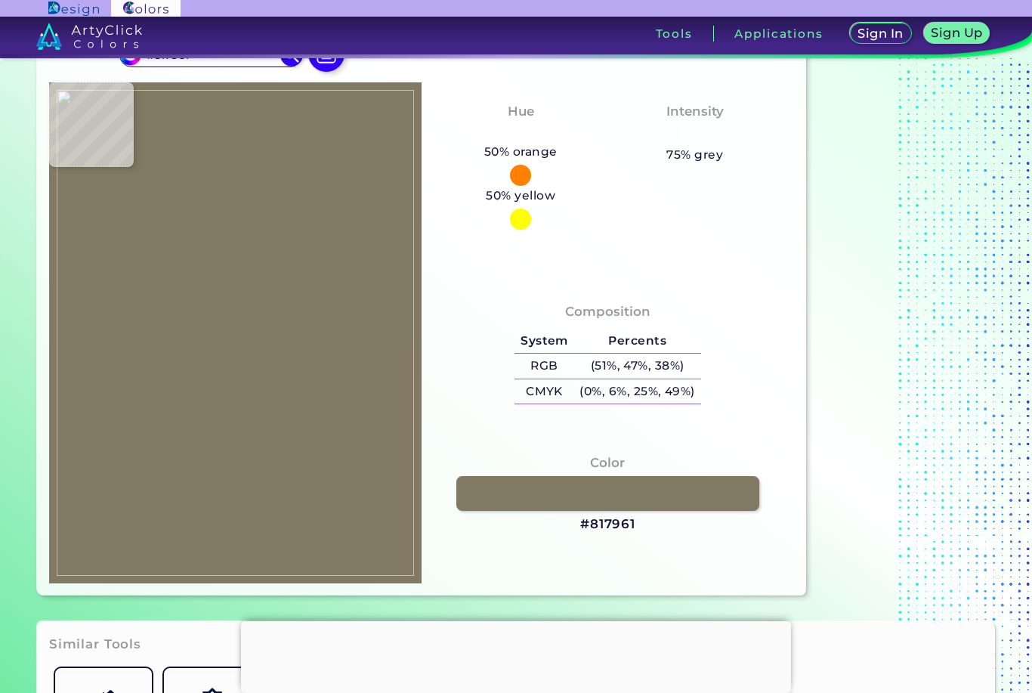
type input "#807962"
type input "#89826b"
type input "#89826B"
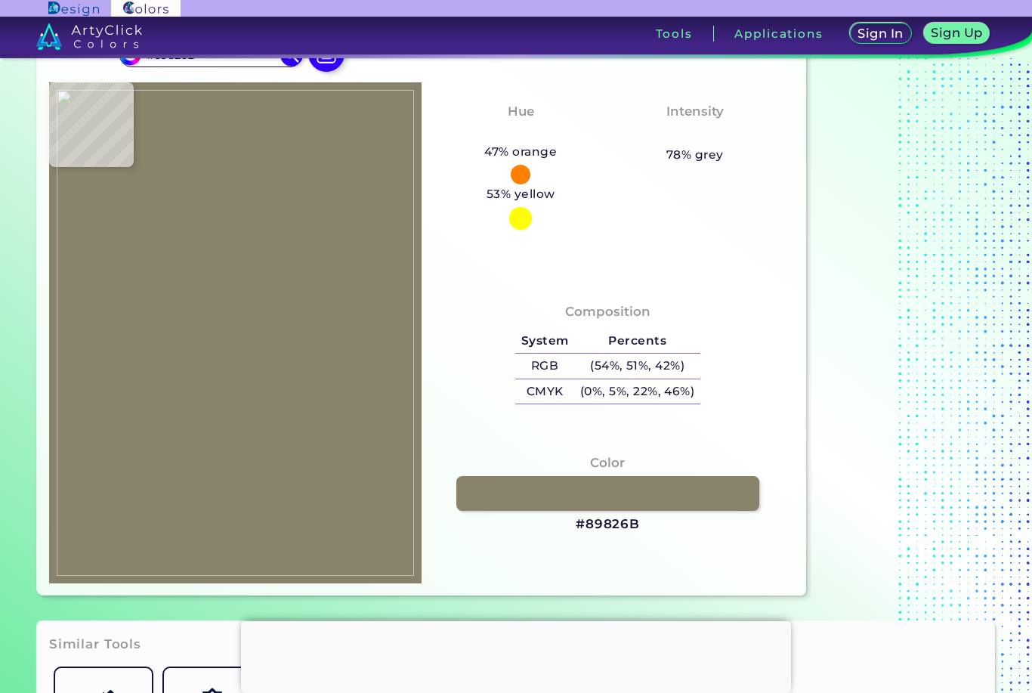
type input "#ada8a5"
type input "#ADA8A5"
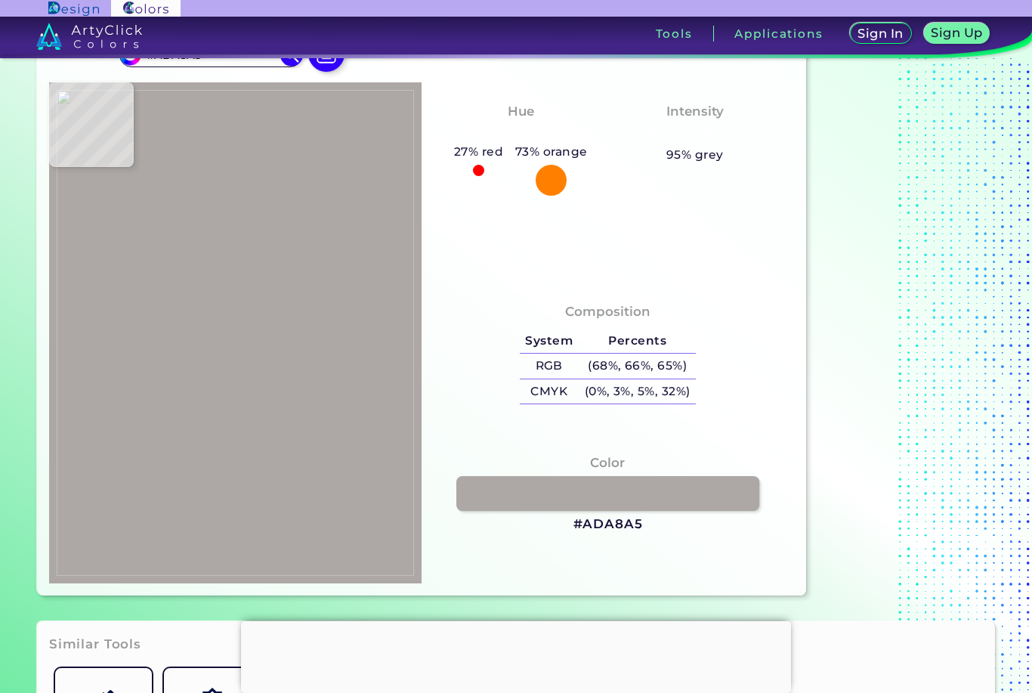
type input "#c4bfb6"
type input "#C4BFB6"
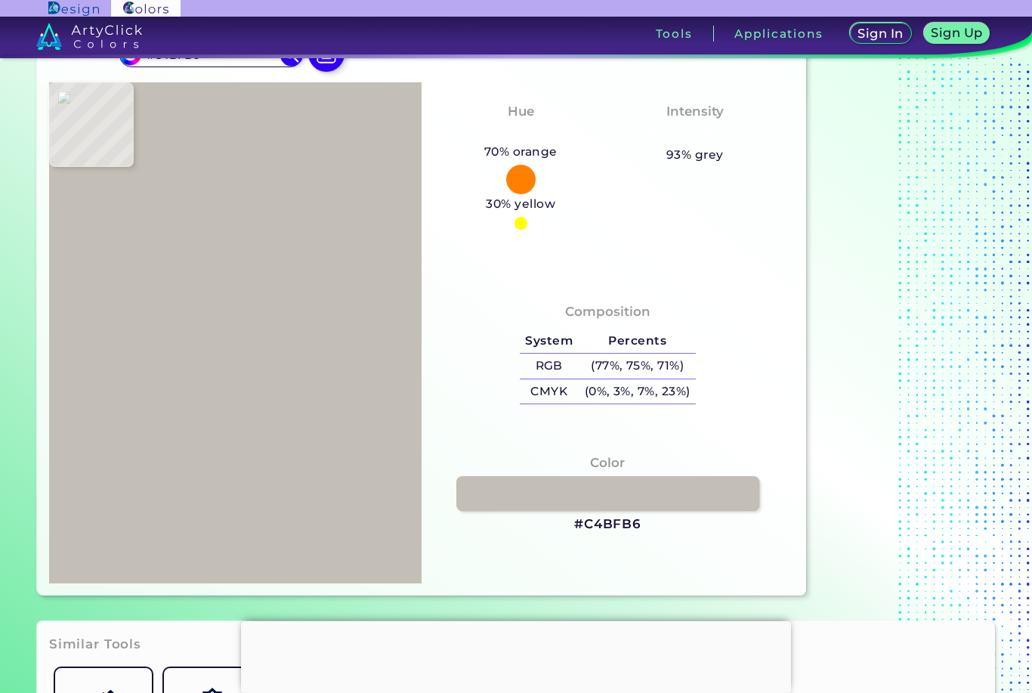
type input "#b8b3a5"
type input "#B8B3A5"
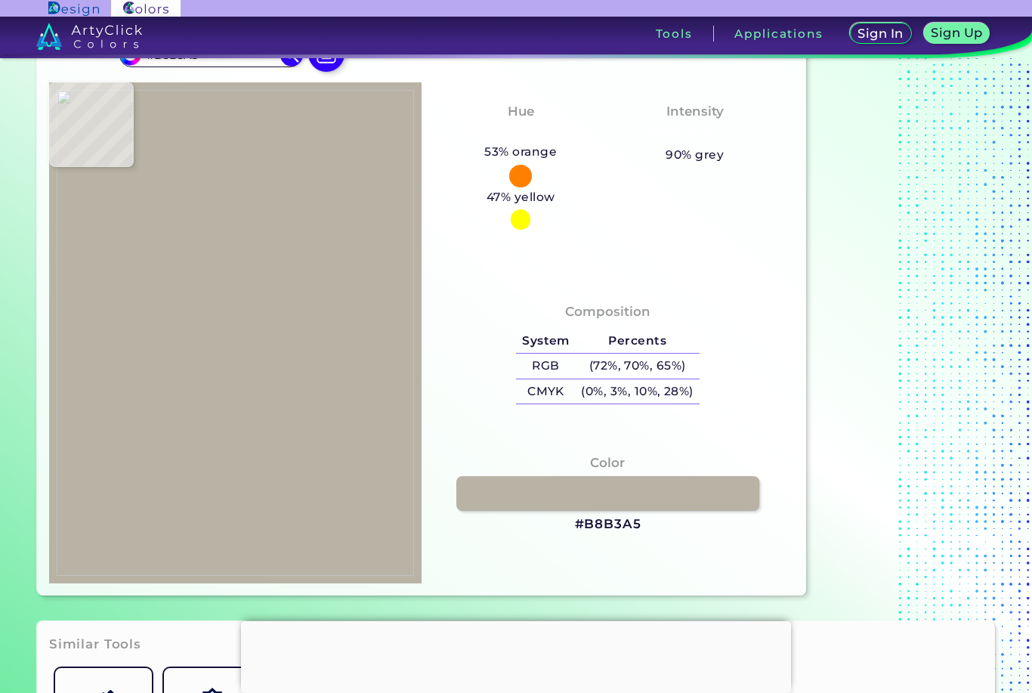
type input "#837e75"
type input "#837E75"
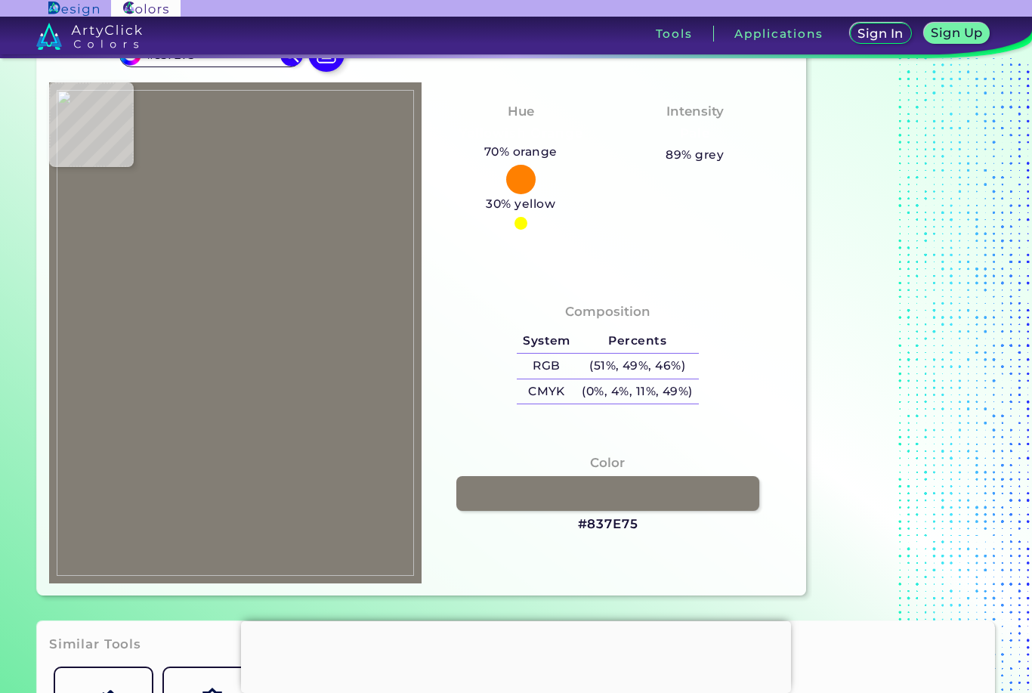
type input "#f2ab8c"
type input "#F2AB8C"
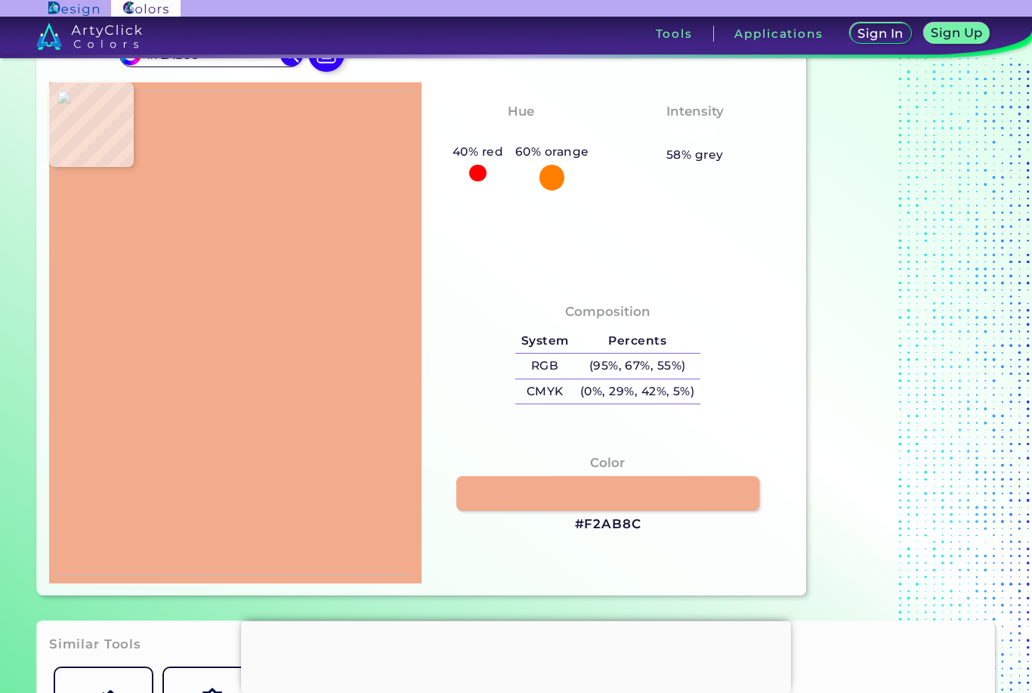
type input "#f2ad8f"
type input "#F2AD8F"
type input "#f8b195"
type input "#F8B195"
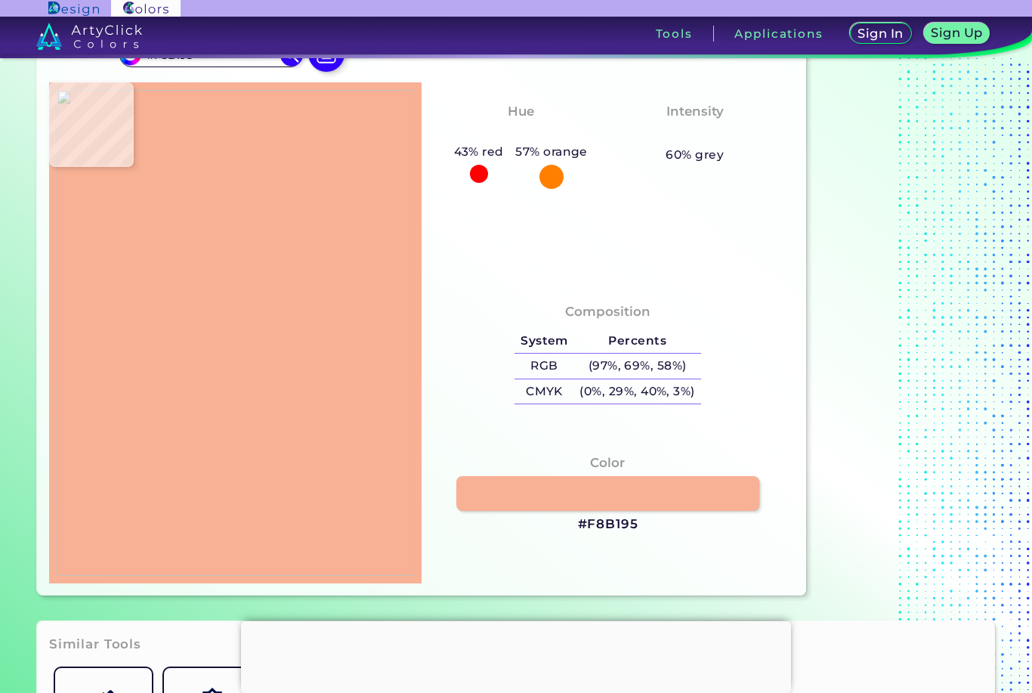
type input "#ffd8c3"
type input "#FFD8C3"
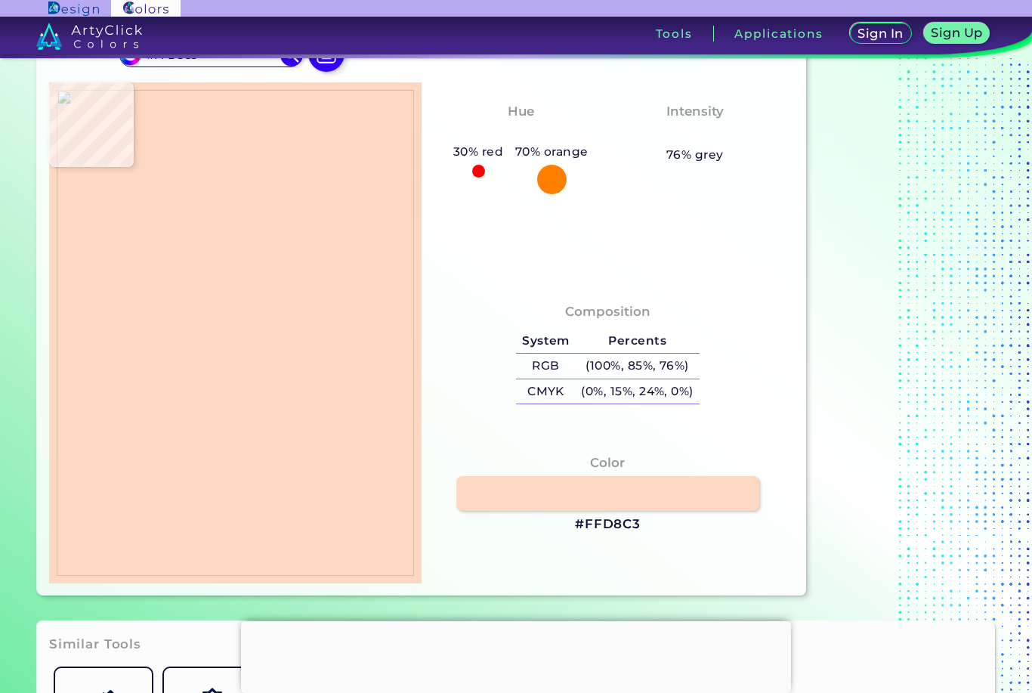
type input "#dcac8a"
type input "#DCAC8A"
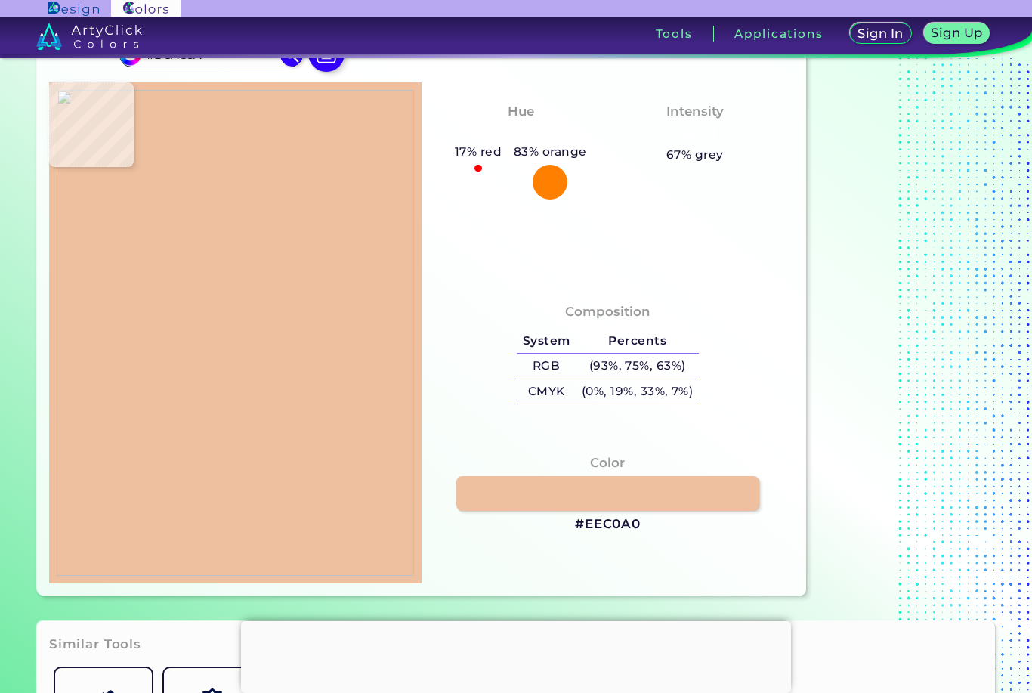
type input "#eec0a0"
type input "#EEC0A0"
type input "#fbbea1"
type input "#FBBEA1"
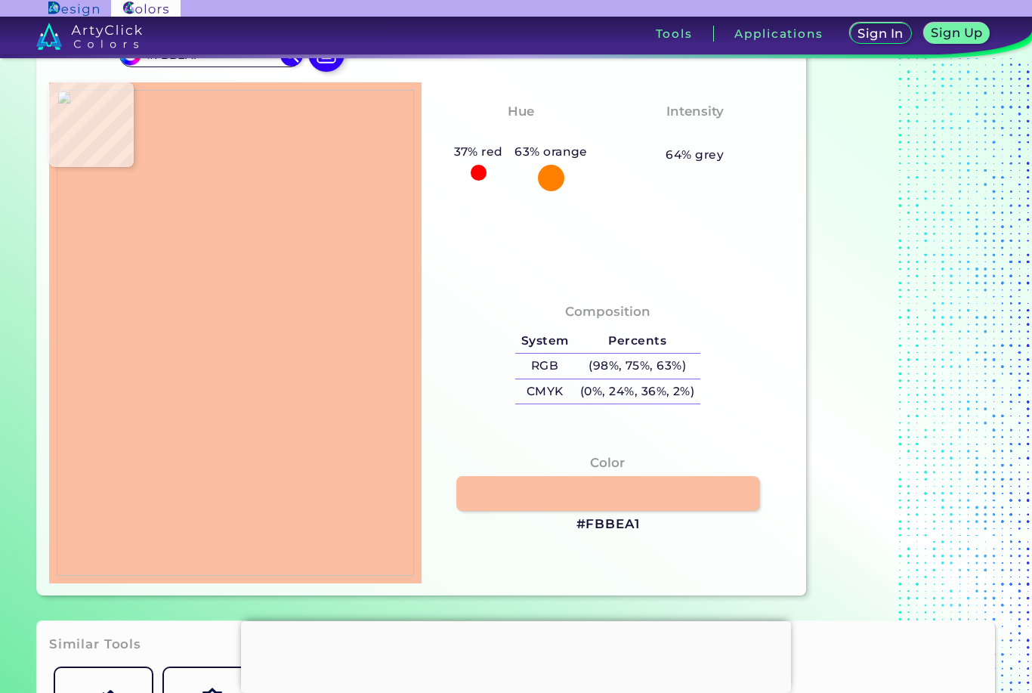
type input "#ddb08d"
type input "#DDB08D"
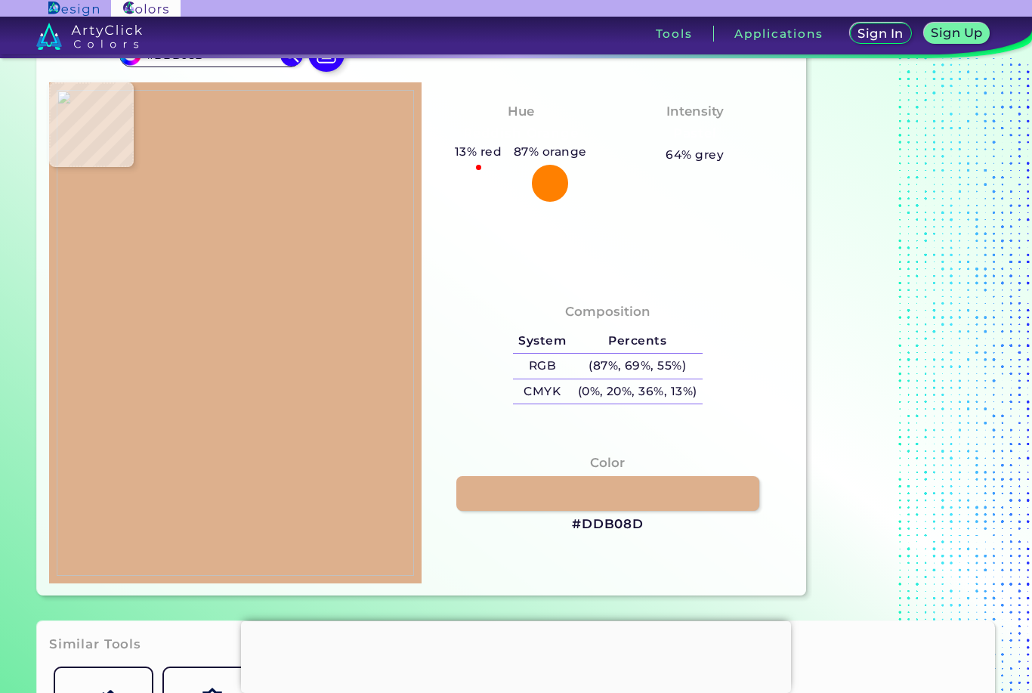
type input "#fdc3b2"
type input "#FDC3B2"
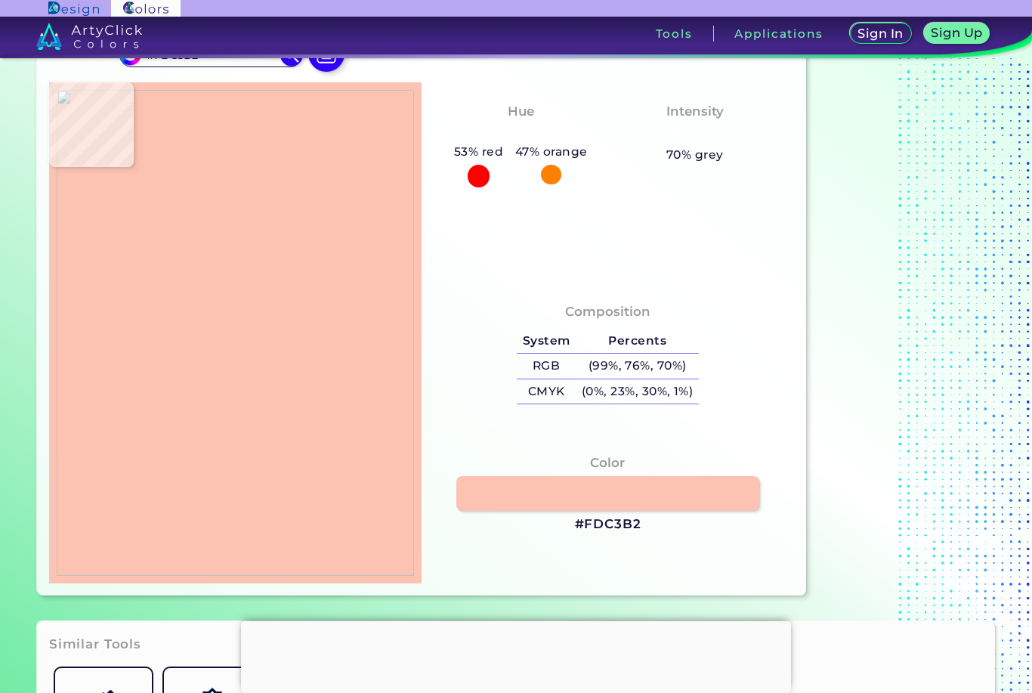
type input "#ffceb8"
type input "#FFCEB8"
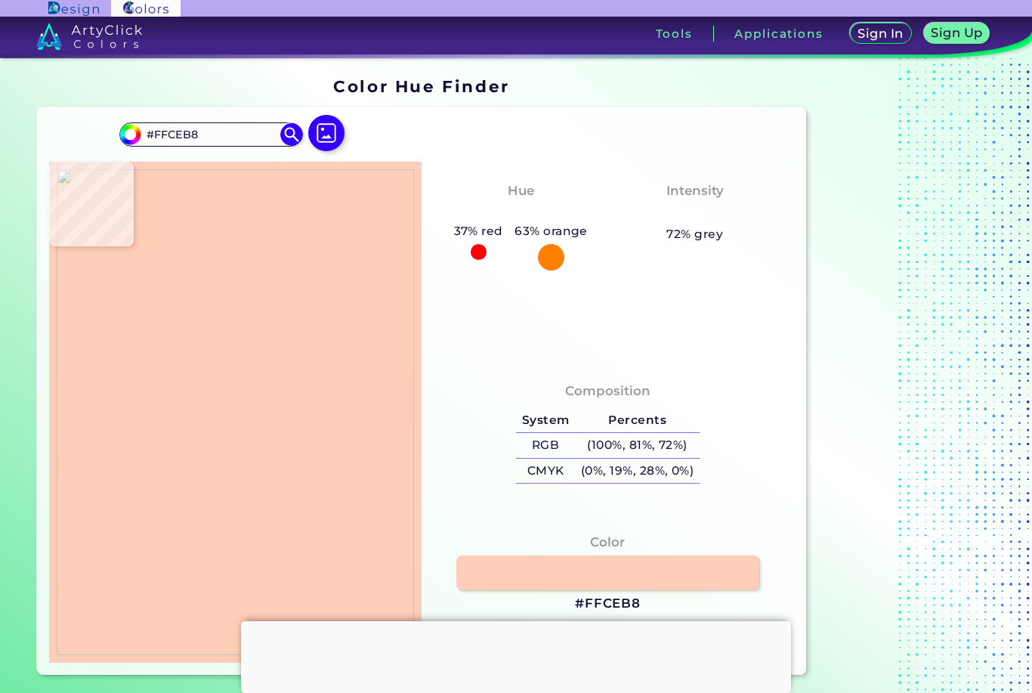
scroll to position [0, 0]
click at [326, 131] on img at bounding box center [326, 133] width 36 height 36
click at [0, 0] on input "file" at bounding box center [0, 0] width 0 height 0
type input "#ffcbb9"
type input "#FFCBB9"
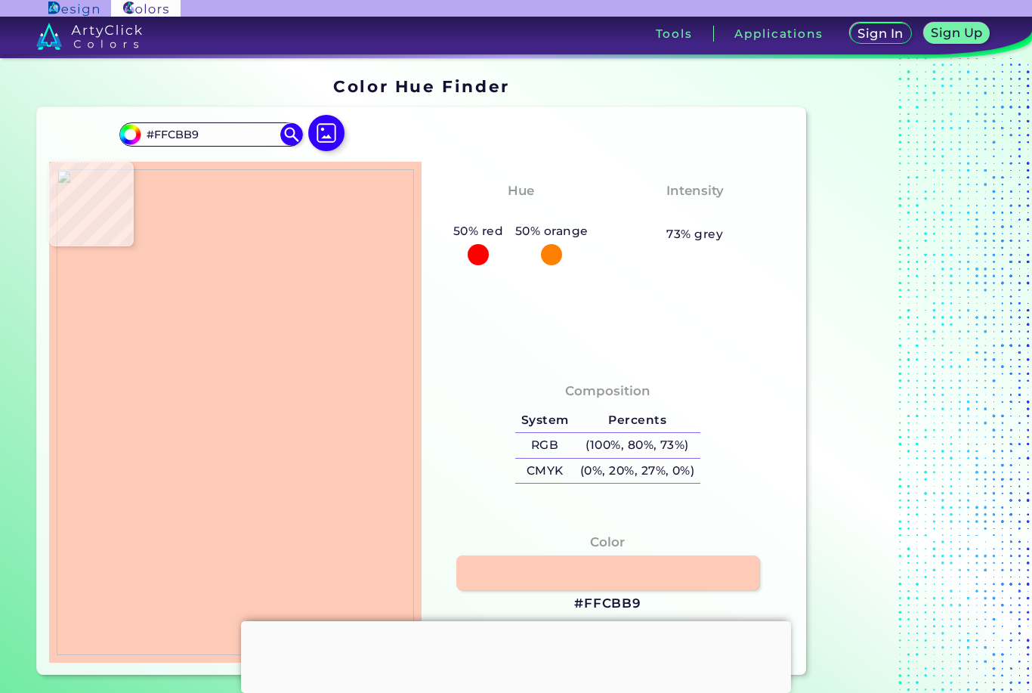
type input "#f7bb9b"
type input "#F7BB9B"
type input "#f9bd9f"
type input "#F9BD9F"
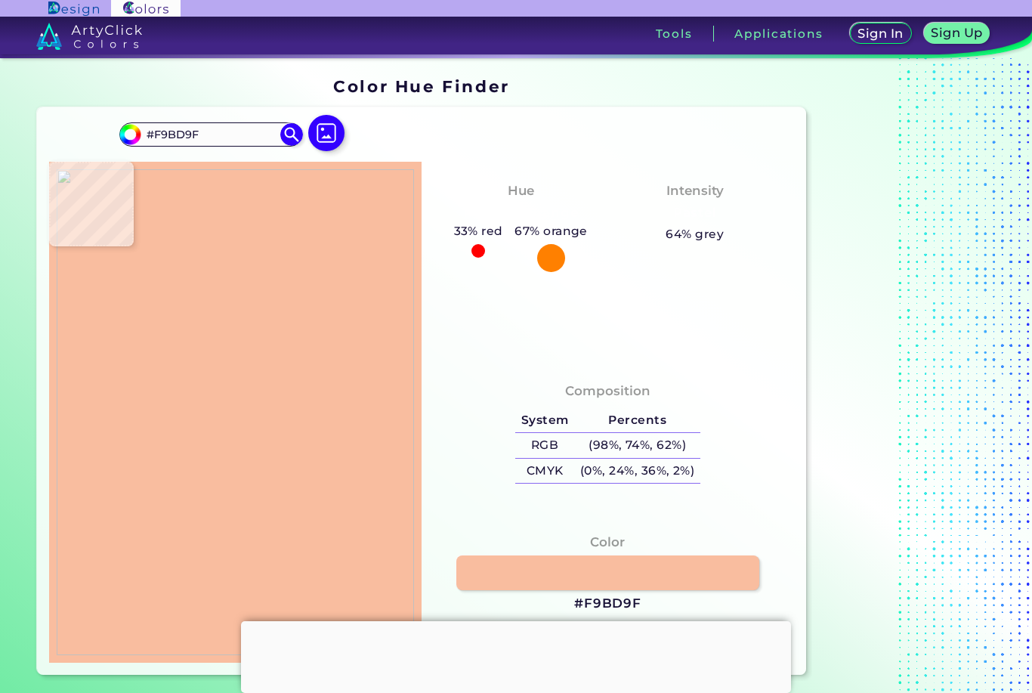
type input "#deb18e"
type input "#DEB18E"
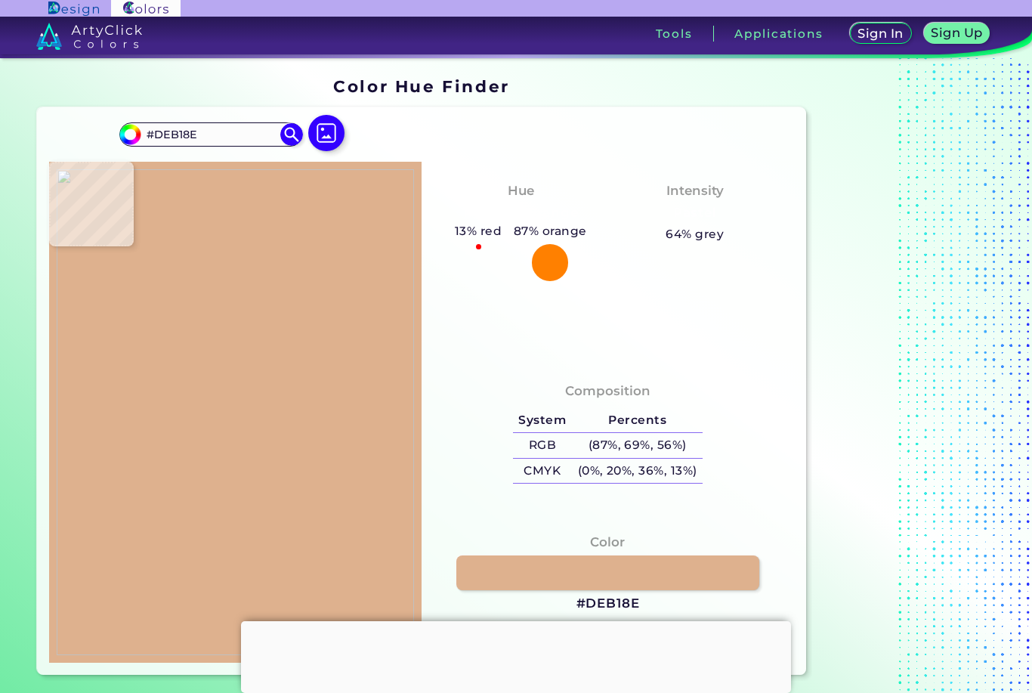
type input "#ba9374"
type input "#BA9374"
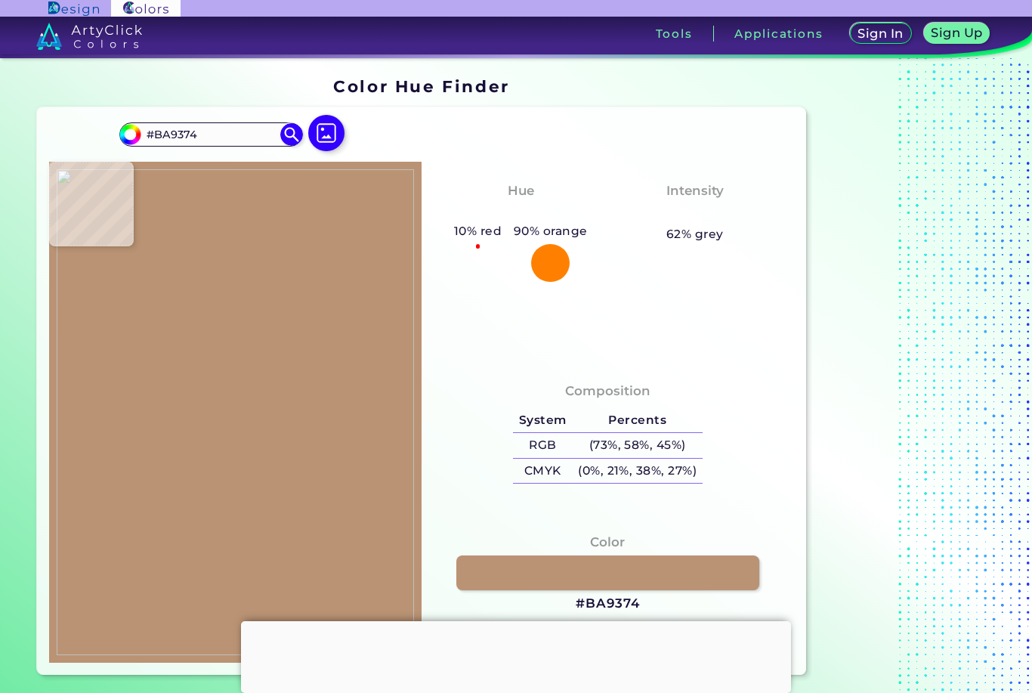
type input "#d3937c"
type input "#D3937C"
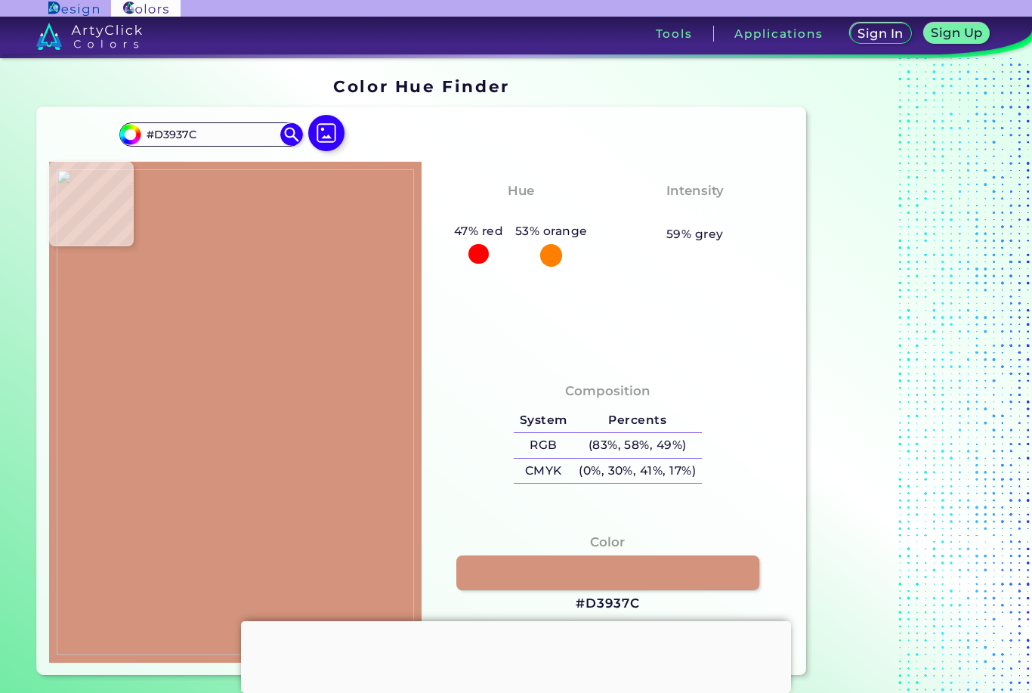
type input "#fbb59c"
type input "#FBB59C"
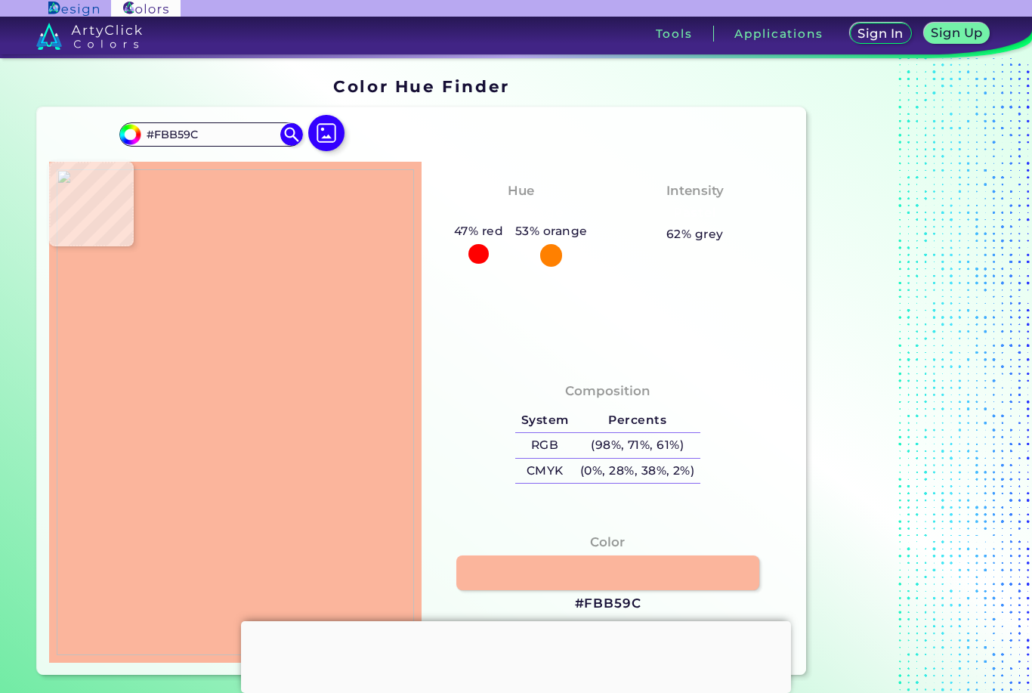
type input "#ffc6a7"
type input "#FFC6A7"
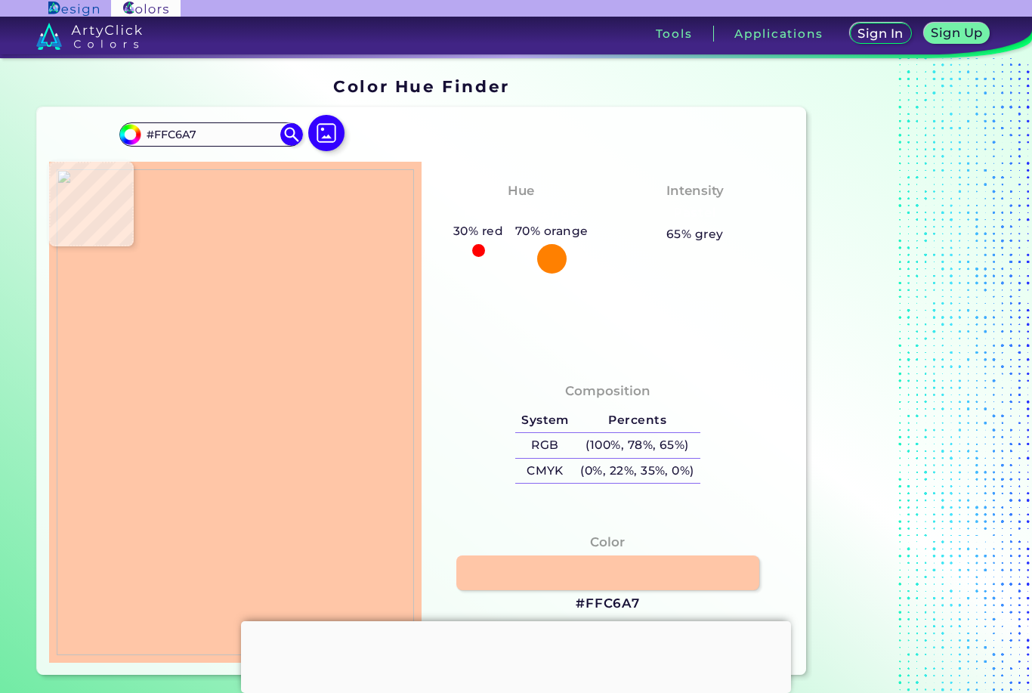
type input "#fec0a2"
type input "#FEC0A2"
type input "#d1937b"
type input "#D1937B"
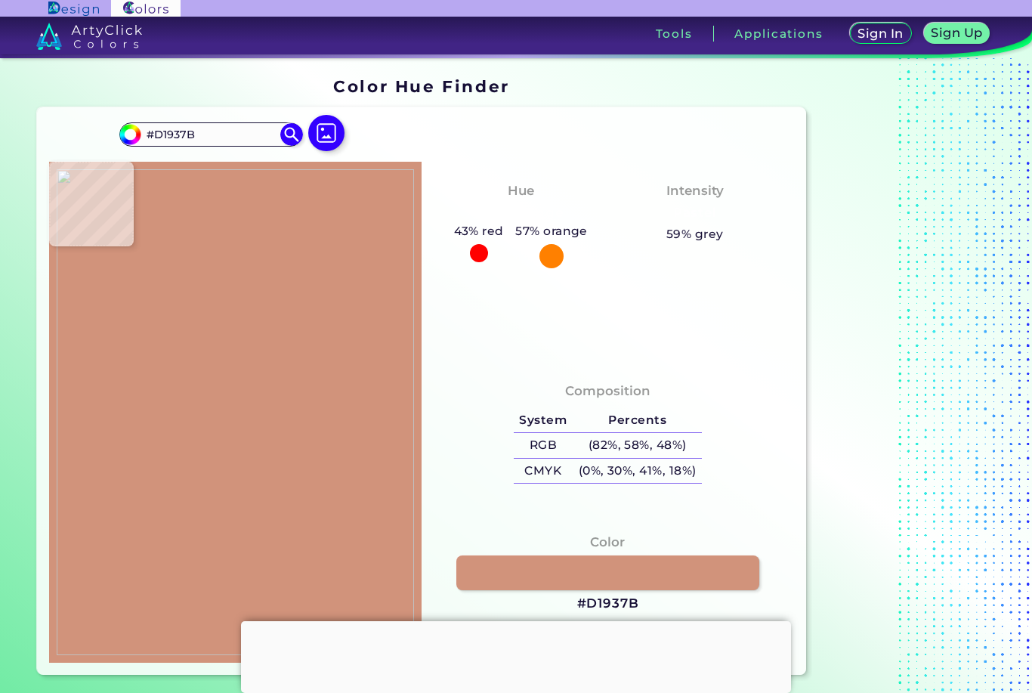
type input "#bd8b6f"
type input "#BD8B6F"
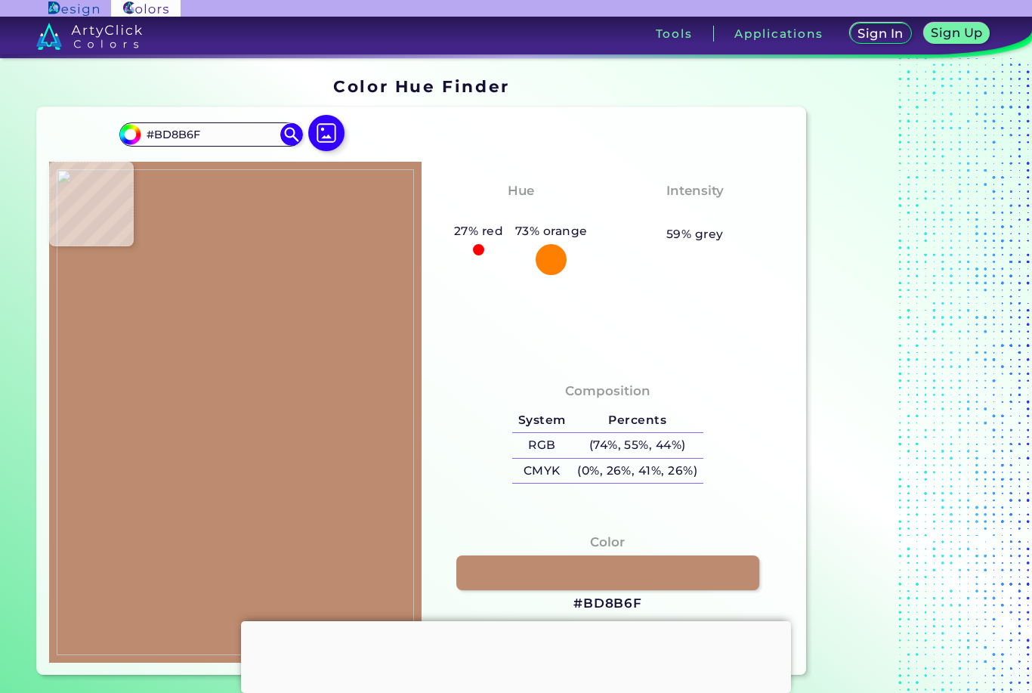
type input "#b4806b"
type input "#B4806B"
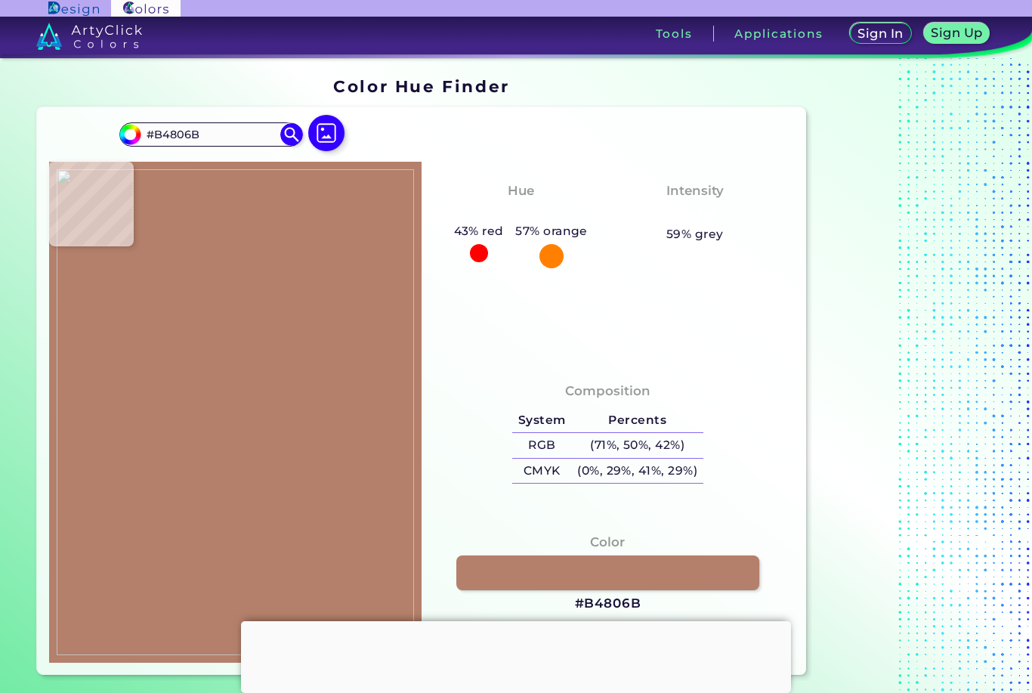
type input "#eaaf91"
type input "#EAAF91"
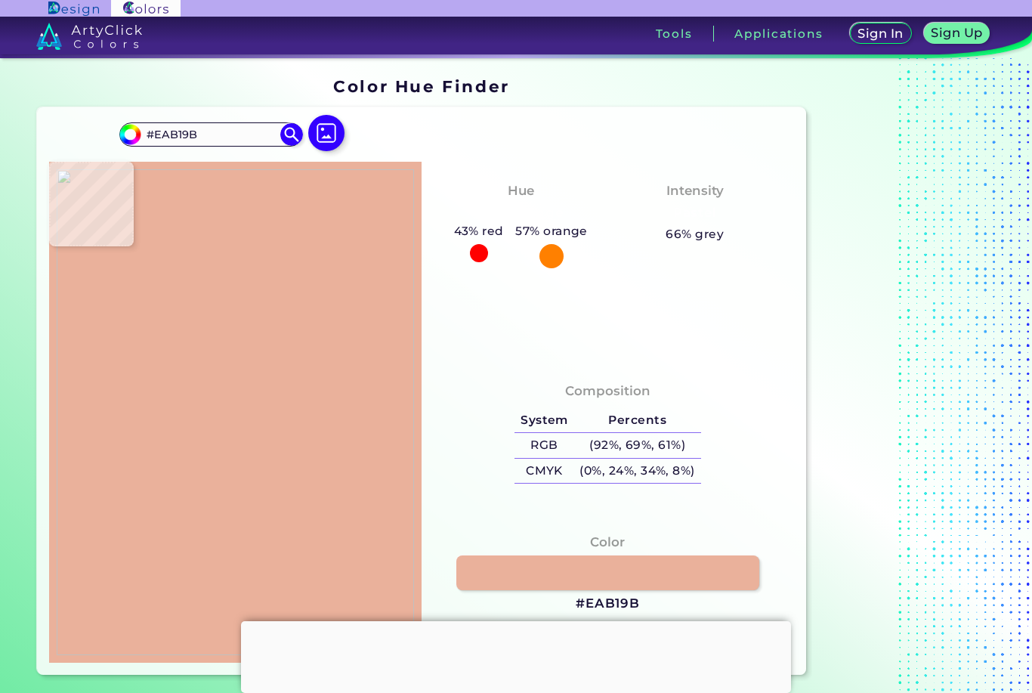
click at [321, 130] on img at bounding box center [326, 133] width 36 height 36
click at [0, 0] on input "file" at bounding box center [0, 0] width 0 height 0
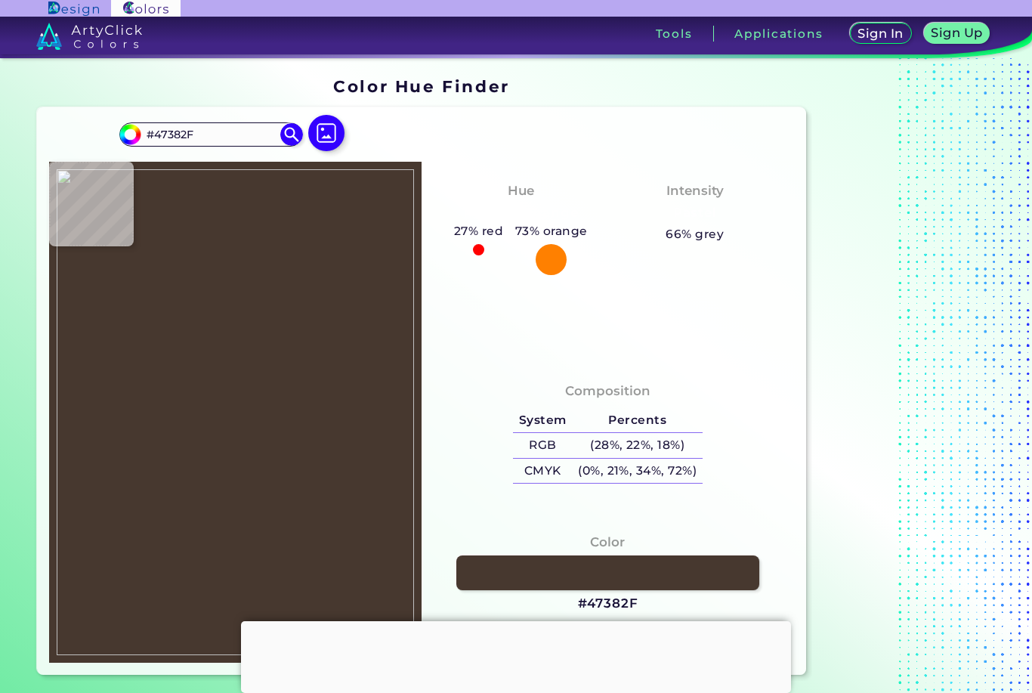
click at [324, 124] on img at bounding box center [326, 133] width 36 height 36
click at [0, 0] on input "file" at bounding box center [0, 0] width 0 height 0
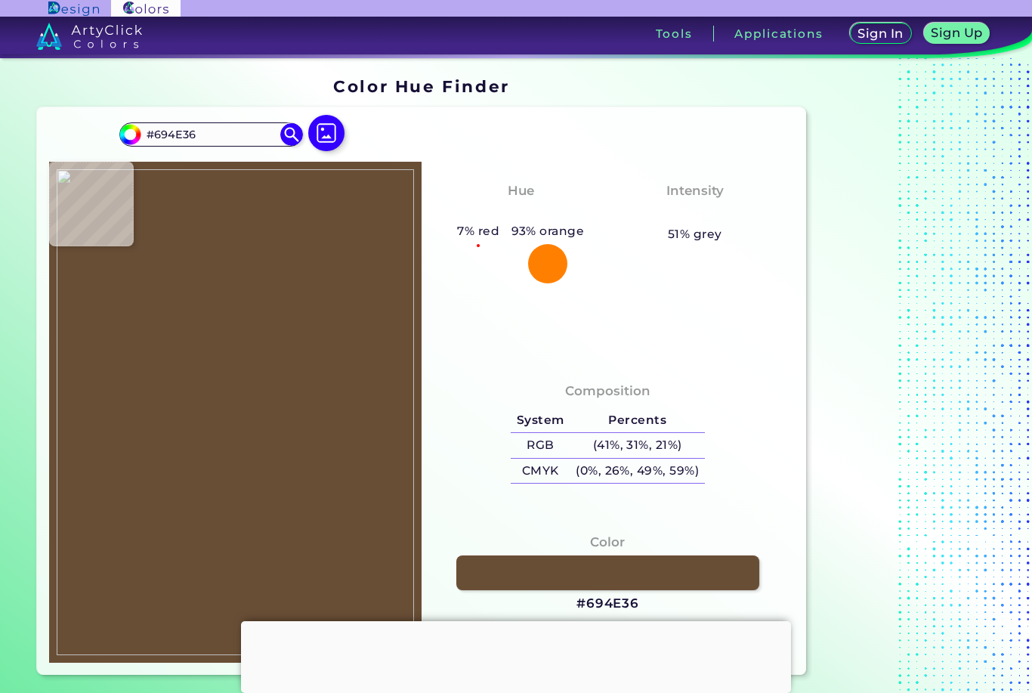
click at [323, 141] on img at bounding box center [326, 133] width 36 height 36
click at [0, 0] on input "file" at bounding box center [0, 0] width 0 height 0
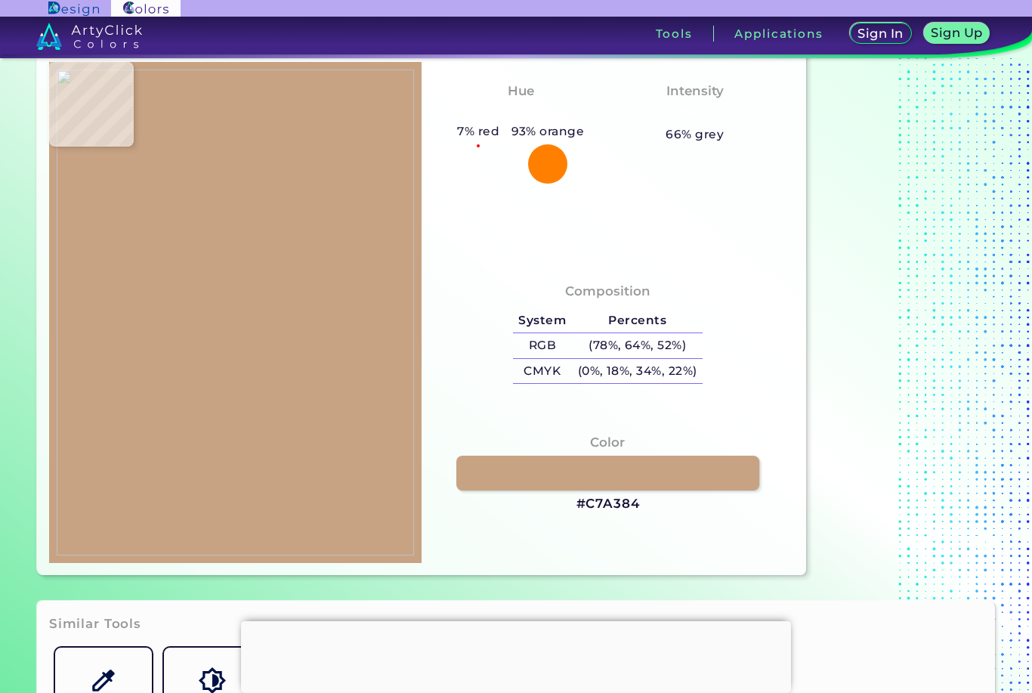
scroll to position [99, 0]
click at [569, 491] on link at bounding box center [607, 473] width 303 height 35
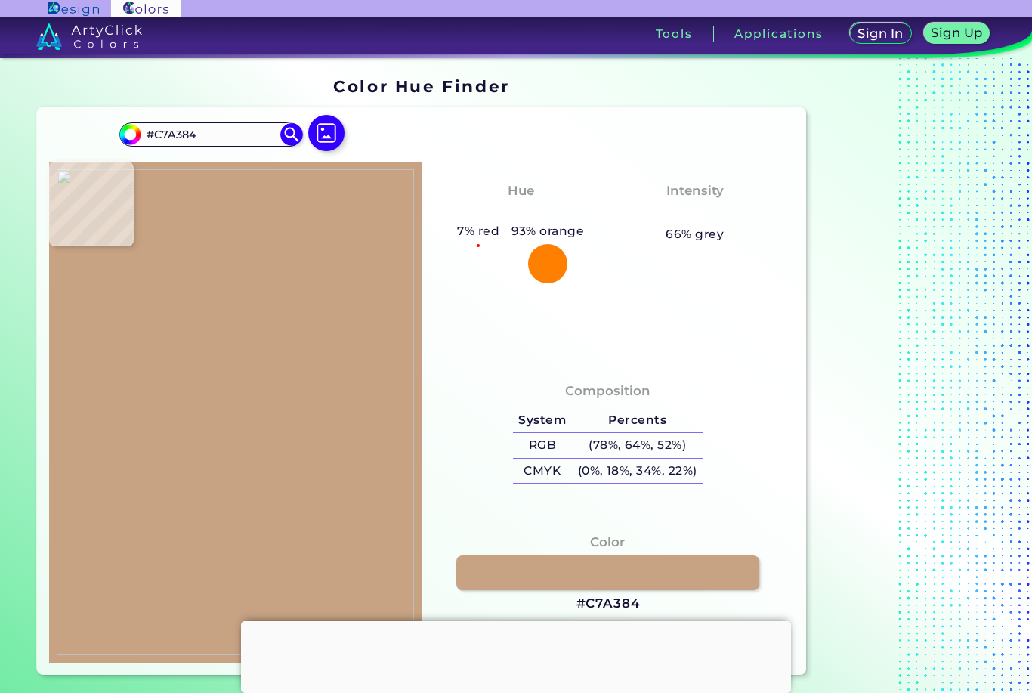
scroll to position [0, 0]
click at [322, 136] on img at bounding box center [326, 133] width 36 height 36
click at [0, 0] on input "file" at bounding box center [0, 0] width 0 height 0
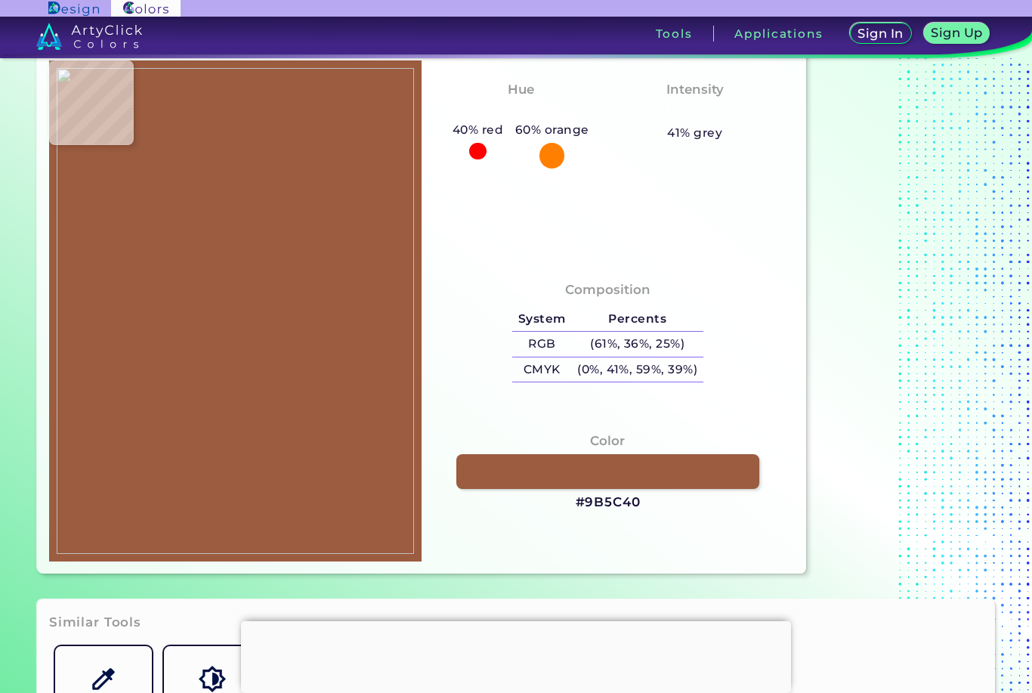
scroll to position [101, 0]
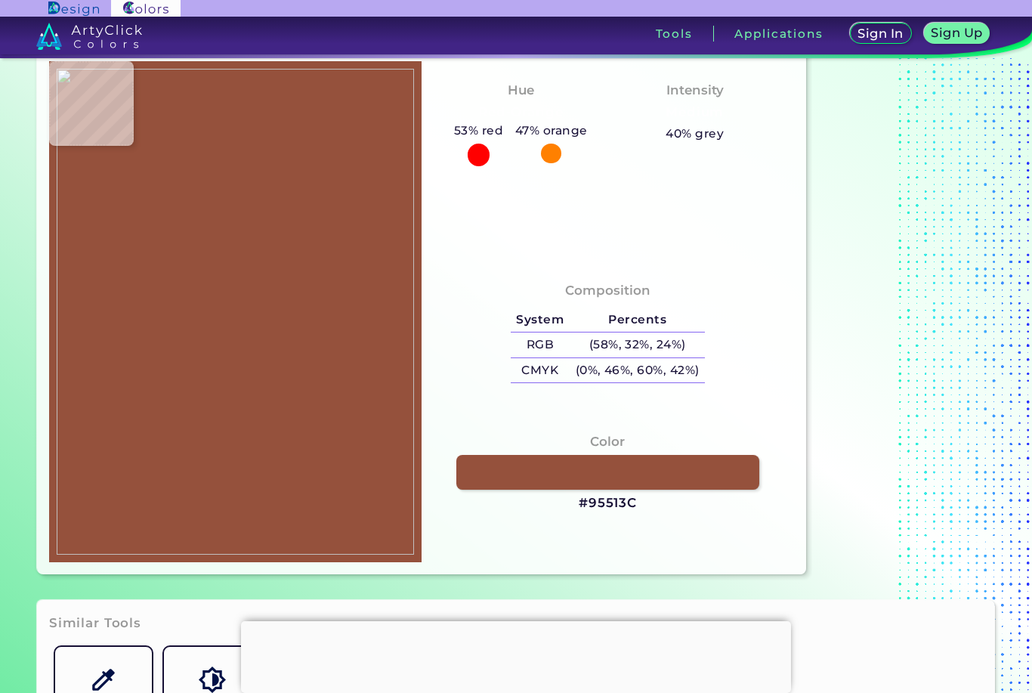
click at [500, 490] on link at bounding box center [607, 472] width 303 height 35
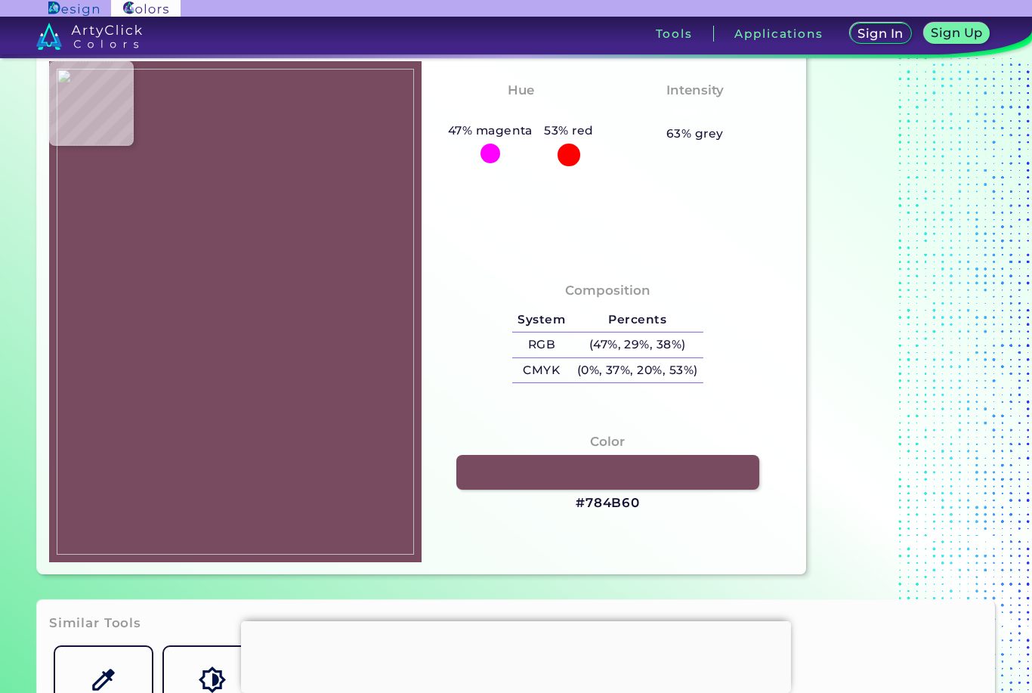
click at [689, 490] on link at bounding box center [607, 472] width 303 height 35
